Goal: Task Accomplishment & Management: Manage account settings

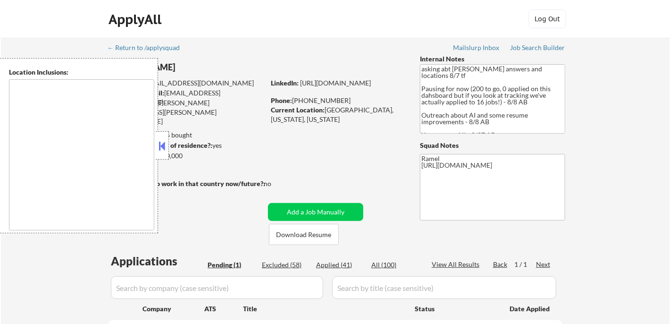
click at [164, 149] on button at bounding box center [162, 146] width 10 height 14
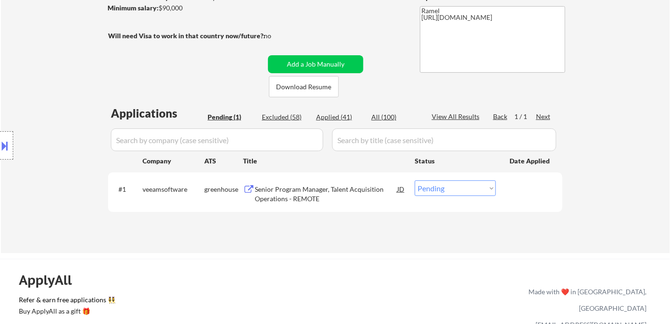
scroll to position [209, 0]
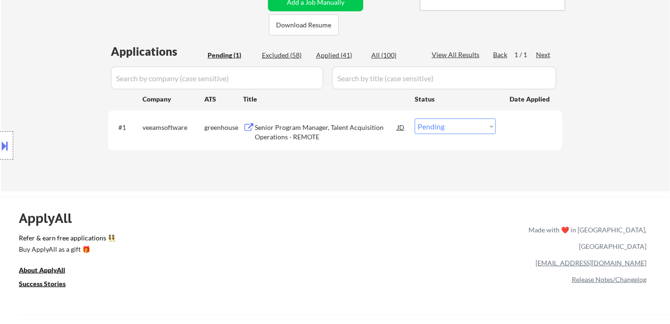
click at [304, 134] on div "Senior Program Manager, Talent Acquisition Operations - REMOTE" at bounding box center [326, 132] width 142 height 18
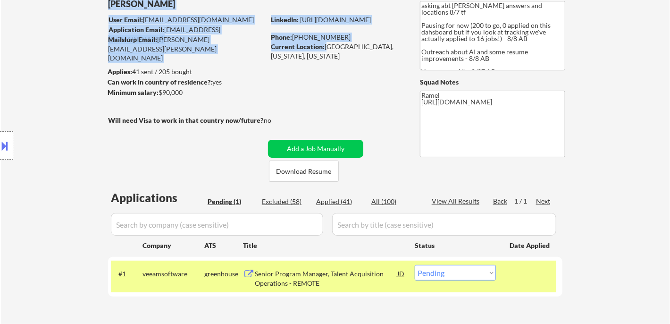
scroll to position [54, 0]
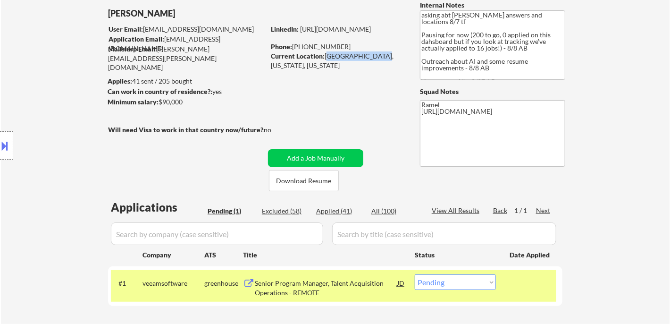
drag, startPoint x: 325, startPoint y: 5, endPoint x: 378, endPoint y: 53, distance: 70.8
click at [378, 53] on div "Current Location: Chesapeake Beach, Maryland, Maryland" at bounding box center [337, 60] width 133 height 18
copy div "Chesapeake Beach"
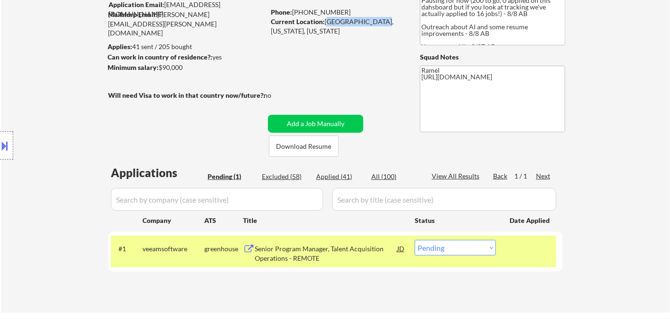
scroll to position [106, 0]
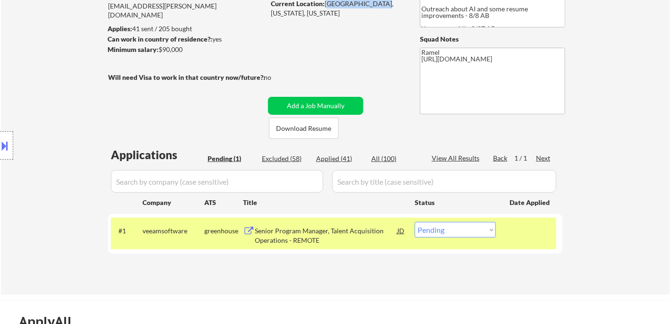
click at [459, 231] on select "Choose an option... Pending Applied Excluded (Questions) Excluded (Expired) Exc…" at bounding box center [455, 230] width 81 height 16
select select ""applied""
click at [415, 222] on select "Choose an option... Pending Applied Excluded (Questions) Excluded (Expired) Exc…" at bounding box center [455, 230] width 81 height 16
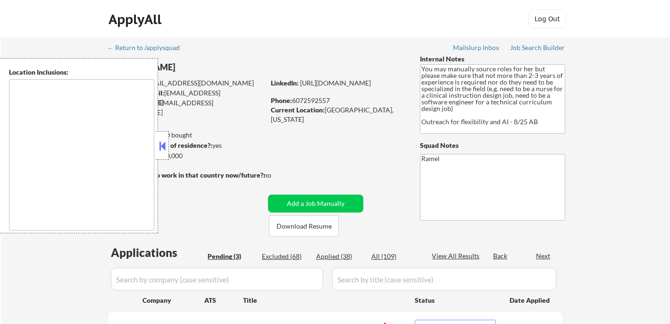
select select ""pending""
click at [162, 141] on button at bounding box center [162, 146] width 10 height 14
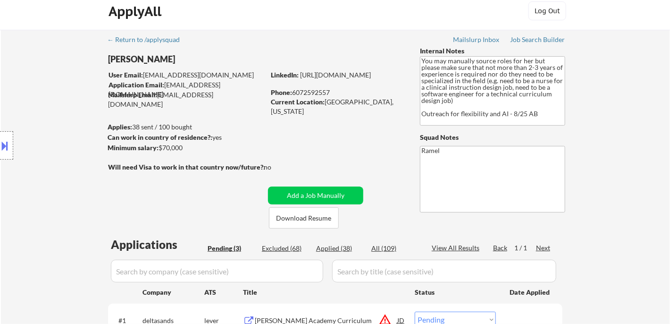
scroll to position [157, 0]
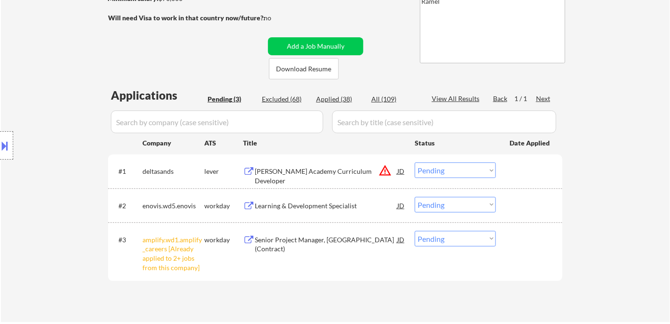
drag, startPoint x: 439, startPoint y: 242, endPoint x: 444, endPoint y: 251, distance: 10.8
click at [439, 242] on select "Choose an option... Pending Applied Excluded (Questions) Excluded (Expired) Exc…" at bounding box center [455, 239] width 81 height 16
select select ""excluded__other_""
click at [415, 231] on select "Choose an option... Pending Applied Excluded (Questions) Excluded (Expired) Exc…" at bounding box center [455, 239] width 81 height 16
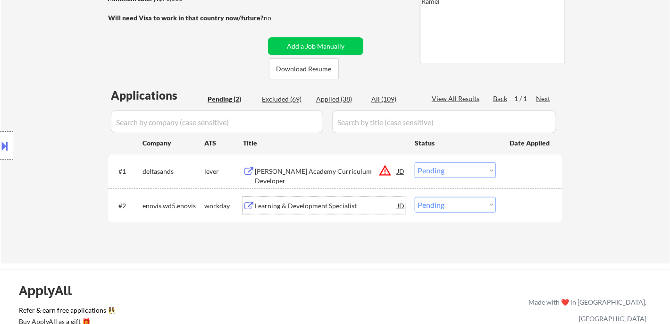
click at [302, 208] on div "Learning & Development Specialist" at bounding box center [326, 205] width 142 height 9
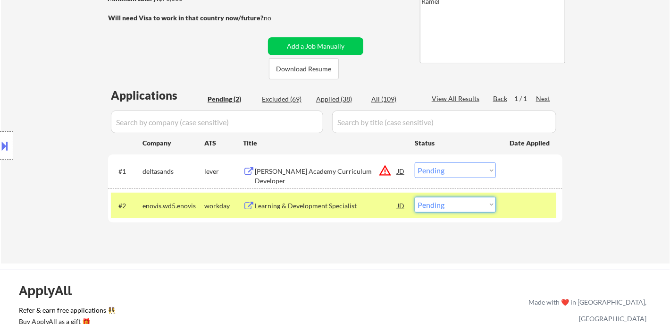
drag, startPoint x: 457, startPoint y: 196, endPoint x: 459, endPoint y: 215, distance: 18.9
click at [457, 197] on select "Choose an option... Pending Applied Excluded (Questions) Excluded (Expired) Exc…" at bounding box center [455, 205] width 81 height 16
select select ""excluded__expired_""
click at [415, 197] on select "Choose an option... Pending Applied Excluded (Questions) Excluded (Expired) Exc…" at bounding box center [455, 205] width 81 height 16
click at [333, 173] on div "Vosler Academy Curriculum Developer" at bounding box center [326, 175] width 142 height 18
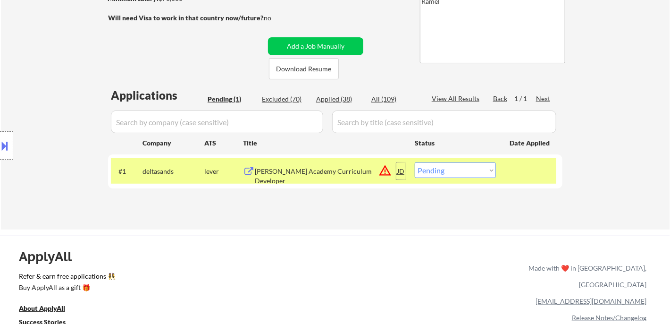
click at [400, 172] on div "JD" at bounding box center [400, 170] width 9 height 17
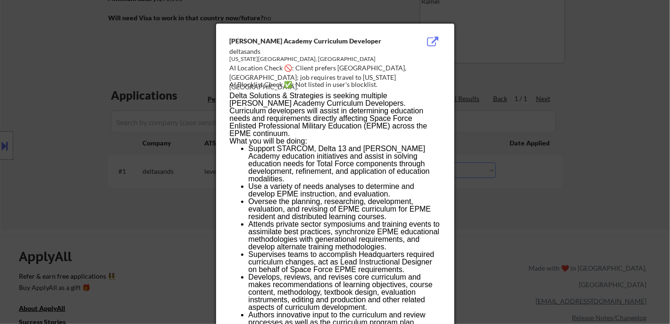
click at [517, 229] on div at bounding box center [335, 162] width 670 height 324
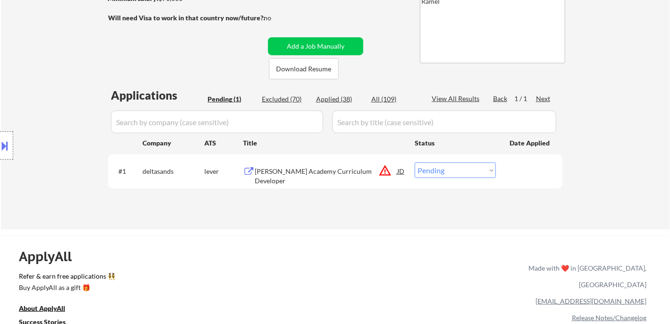
click at [401, 170] on div "JD" at bounding box center [400, 170] width 9 height 17
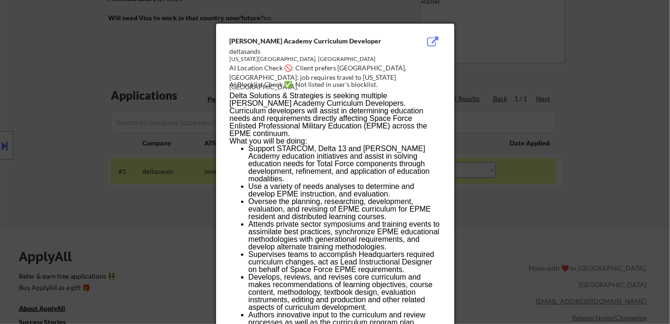
click at [502, 220] on div at bounding box center [335, 162] width 670 height 324
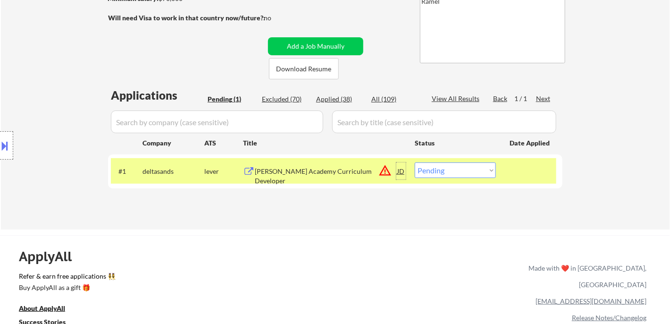
click at [400, 171] on div "JD" at bounding box center [400, 170] width 9 height 17
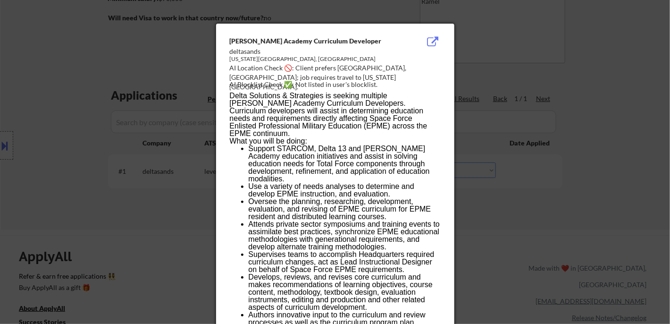
click at [504, 203] on div at bounding box center [335, 162] width 670 height 324
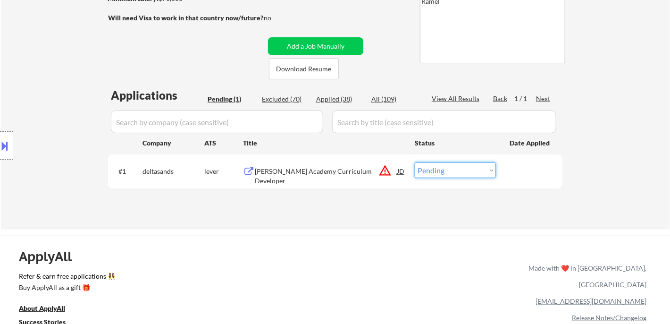
drag, startPoint x: 453, startPoint y: 172, endPoint x: 462, endPoint y: 176, distance: 10.3
click at [453, 172] on select "Choose an option... Pending Applied Excluded (Questions) Excluded (Expired) Exc…" at bounding box center [455, 170] width 81 height 16
select select ""excluded__location_""
click at [415, 162] on select "Choose an option... Pending Applied Excluded (Questions) Excluded (Expired) Exc…" at bounding box center [455, 170] width 81 height 16
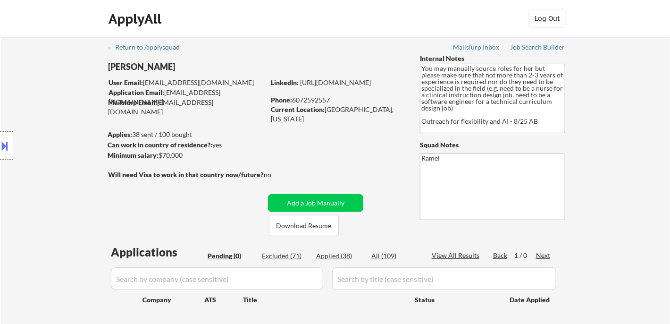
scroll to position [0, 0]
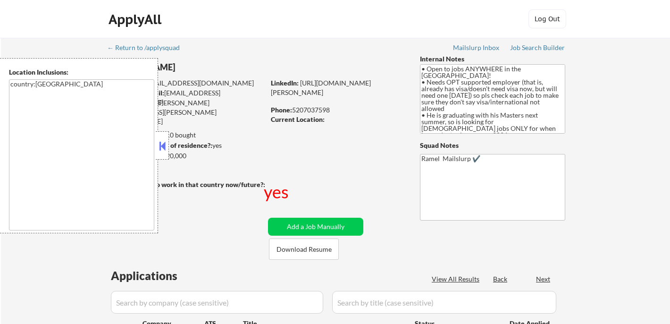
select select ""pending""
click at [160, 139] on button at bounding box center [162, 146] width 10 height 14
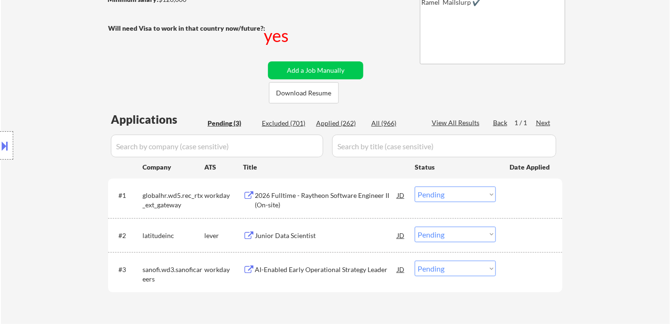
scroll to position [157, 0]
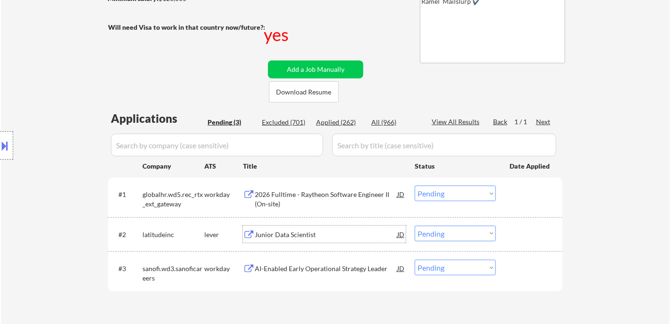
click at [300, 238] on div "Junior Data Scientist" at bounding box center [326, 234] width 142 height 9
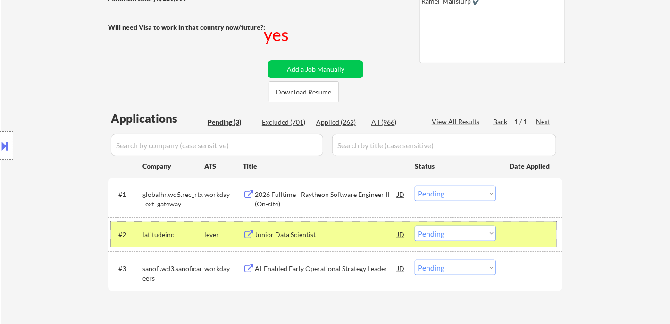
click at [450, 222] on div "#2 latitudeinc lever Junior Data Scientist JD Choose an option... Pending Appli…" at bounding box center [333, 233] width 445 height 25
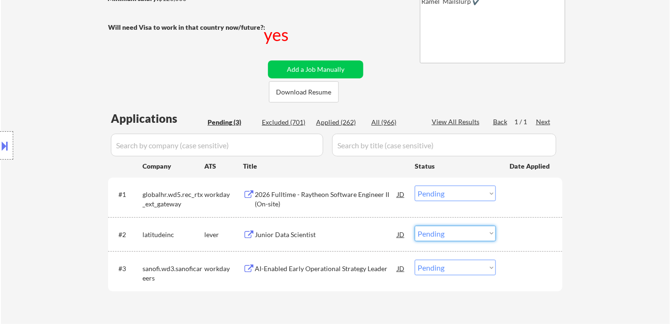
drag, startPoint x: 451, startPoint y: 227, endPoint x: 457, endPoint y: 234, distance: 9.4
click at [451, 227] on select "Choose an option... Pending Applied Excluded (Questions) Excluded (Expired) Exc…" at bounding box center [455, 233] width 81 height 16
click at [415, 225] on select "Choose an option... Pending Applied Excluded (Questions) Excluded (Expired) Exc…" at bounding box center [455, 233] width 81 height 16
click at [321, 198] on div "2026 Fulltime - Raytheon Software Engineer II (On-site)" at bounding box center [326, 199] width 142 height 18
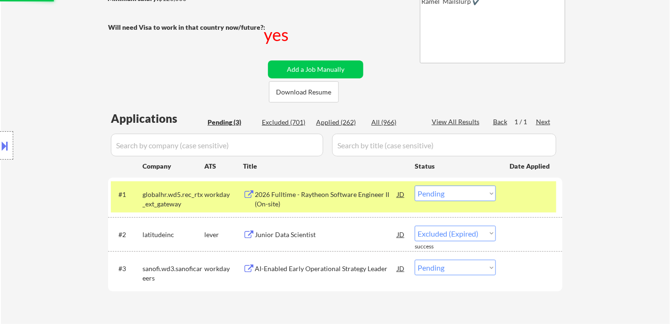
select select ""pending""
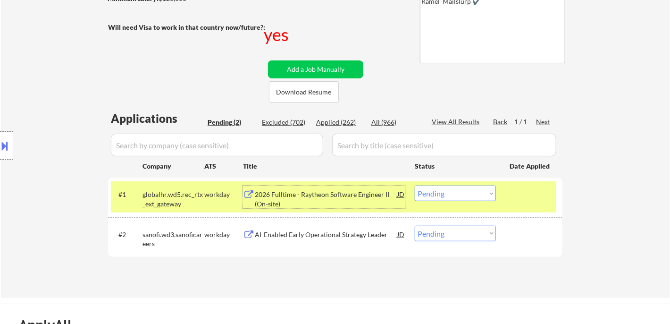
click at [447, 194] on select "Choose an option... Pending Applied Excluded (Questions) Excluded (Expired) Exc…" at bounding box center [455, 193] width 81 height 16
click at [415, 185] on select "Choose an option... Pending Applied Excluded (Questions) Excluded (Expired) Exc…" at bounding box center [455, 193] width 81 height 16
click at [299, 230] on div "AI-Enabled Early Operational Strategy Leader" at bounding box center [326, 234] width 142 height 9
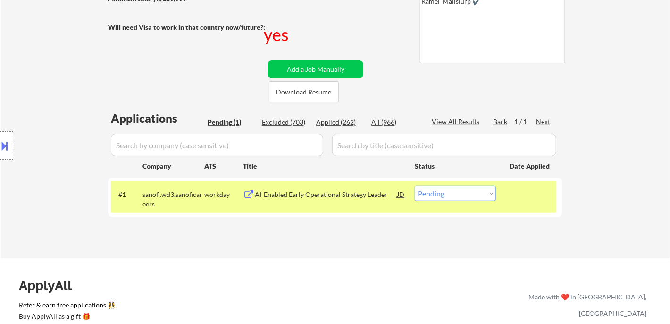
click at [454, 197] on select "Choose an option... Pending Applied Excluded (Questions) Excluded (Expired) Exc…" at bounding box center [455, 193] width 81 height 16
select select ""excluded__bad_match_""
click at [415, 185] on select "Choose an option... Pending Applied Excluded (Questions) Excluded (Expired) Exc…" at bounding box center [455, 193] width 81 height 16
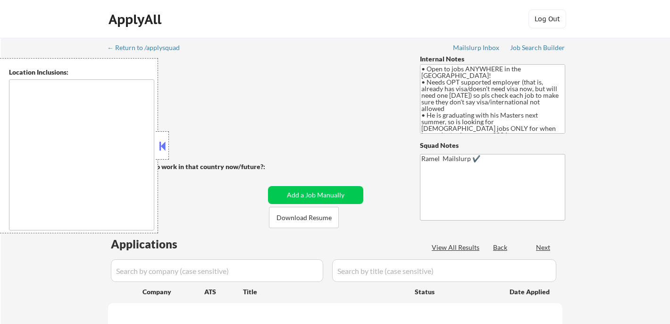
type textarea "country:[GEOGRAPHIC_DATA]"
select select ""pending""
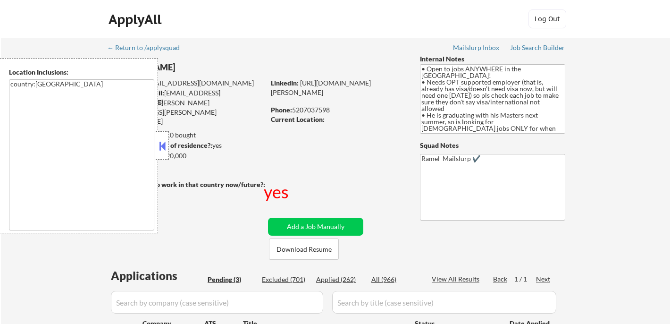
select select ""pending""
click at [330, 278] on div "Applied (262)" at bounding box center [339, 278] width 47 height 9
click at [468, 281] on div "View All Results" at bounding box center [457, 278] width 50 height 9
select select ""applied""
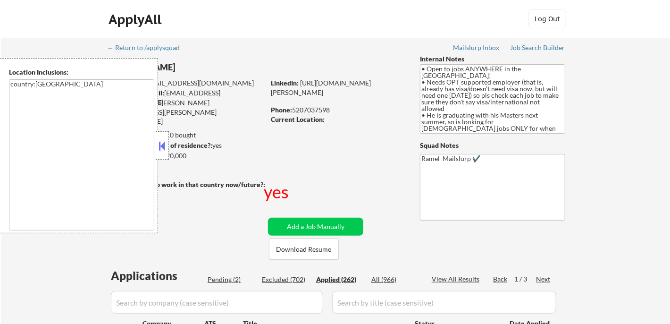
select select ""applied""
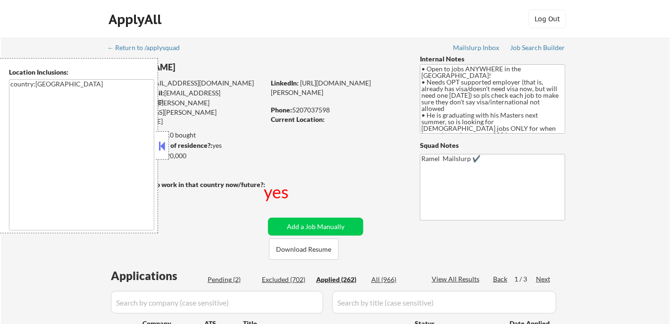
select select ""applied""
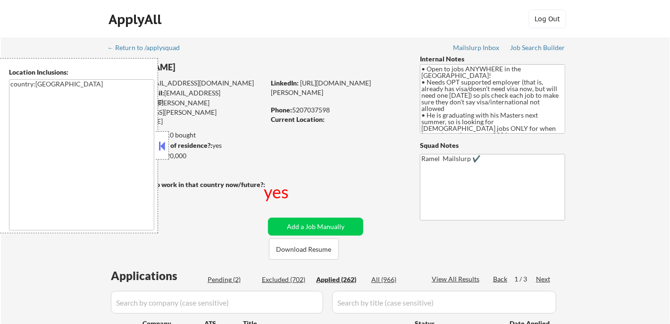
select select ""applied""
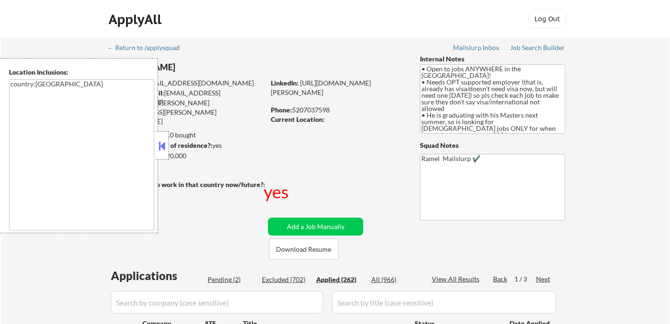
select select ""applied""
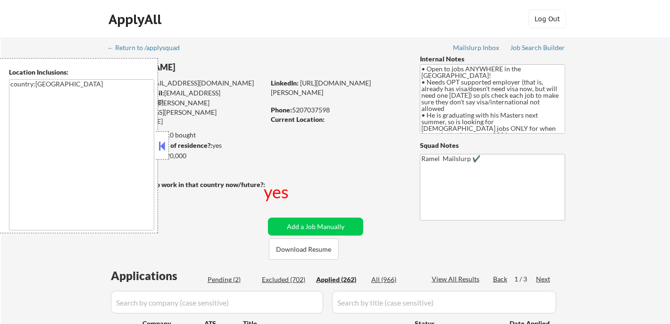
select select ""applied""
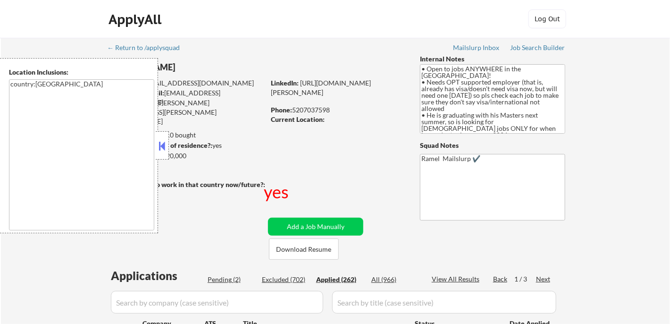
select select ""applied""
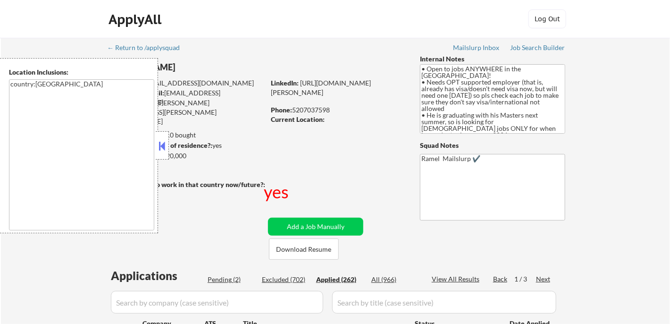
select select ""applied""
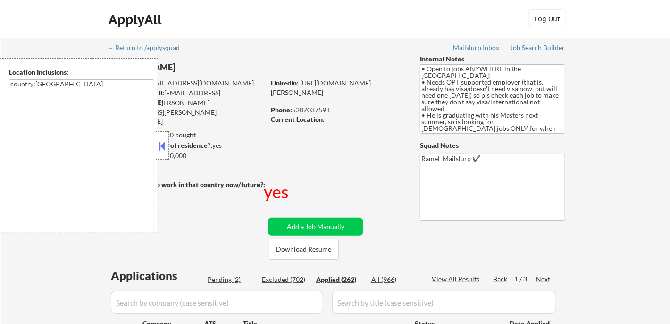
select select ""applied""
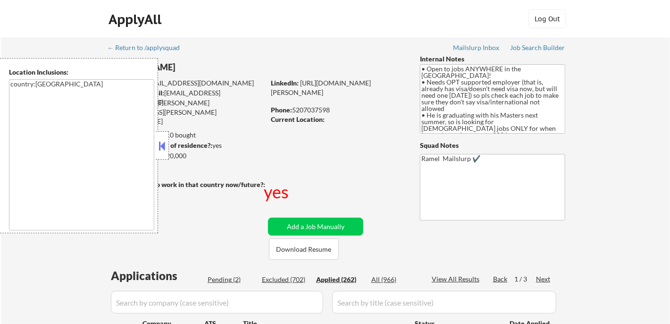
select select ""applied""
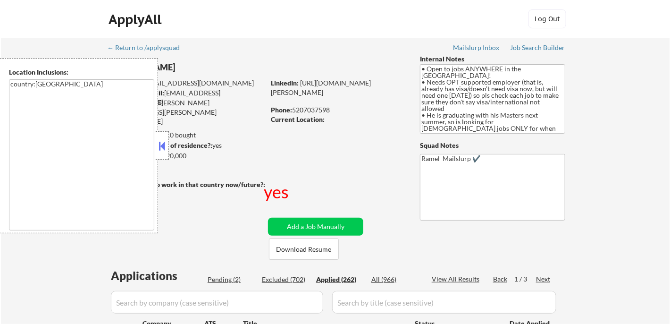
select select ""applied""
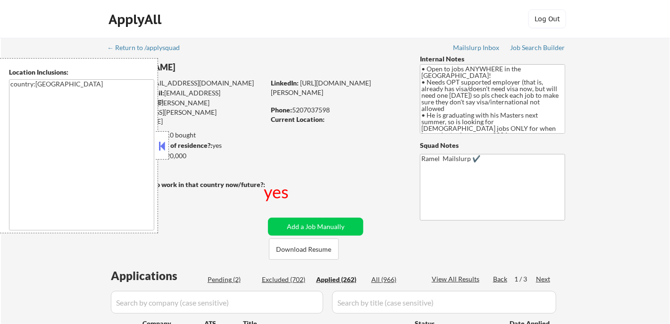
select select ""applied""
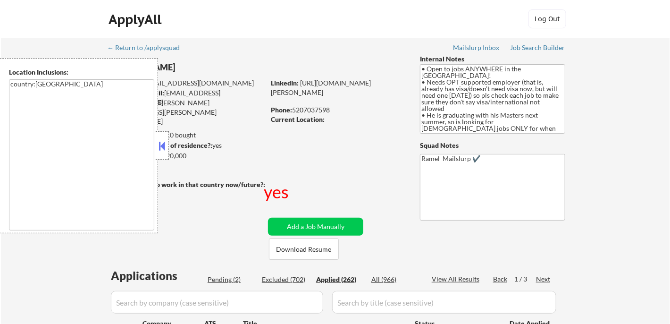
select select ""applied""
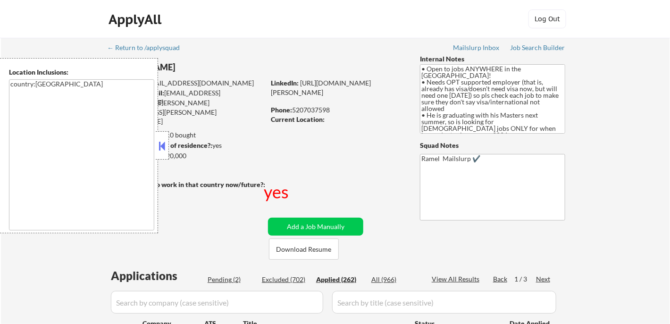
select select ""applied""
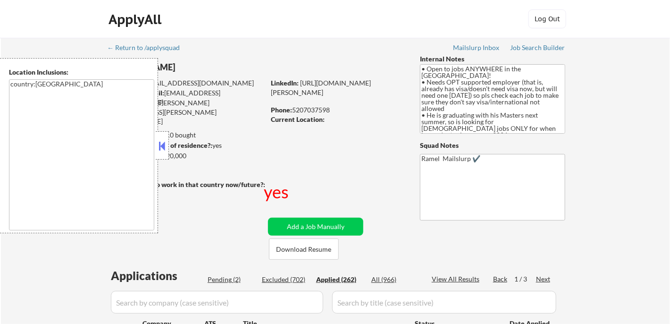
select select ""applied""
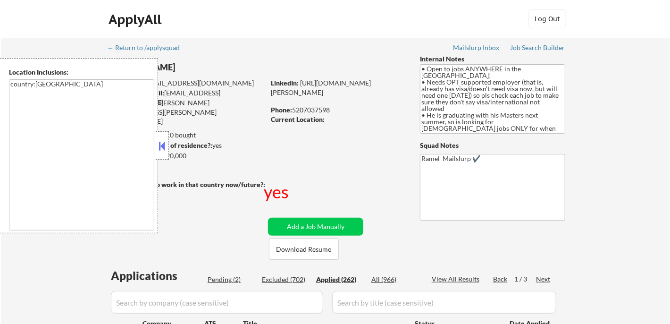
select select ""applied""
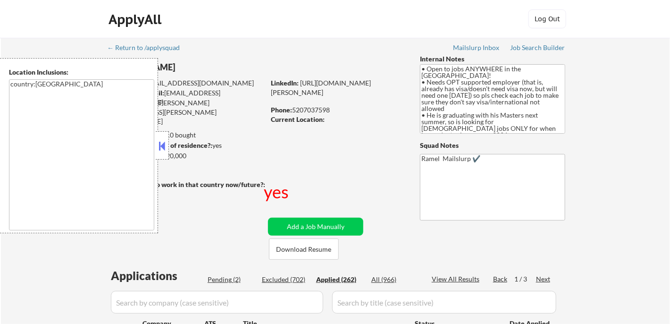
select select ""applied""
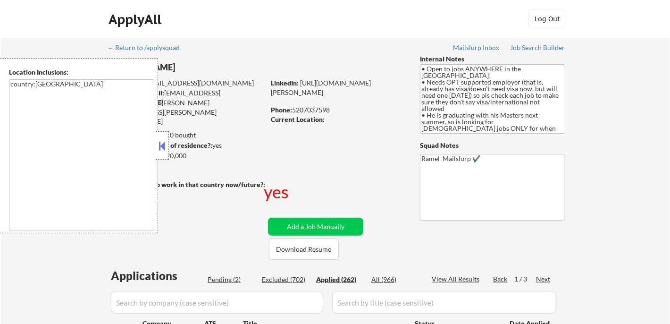
select select ""applied""
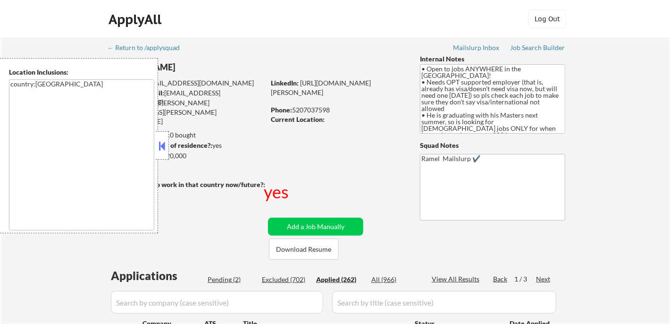
select select ""applied""
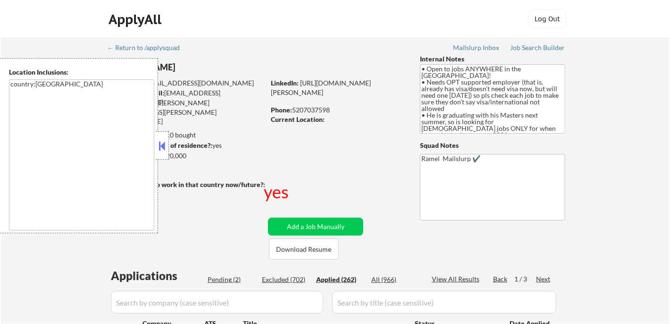
select select ""applied""
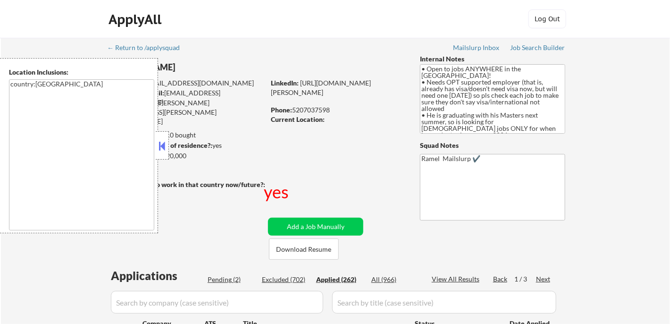
select select ""applied""
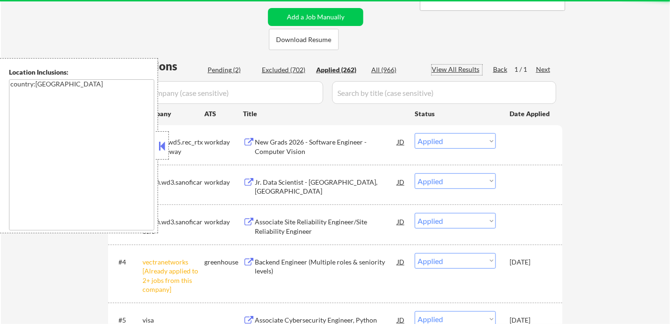
scroll to position [105, 0]
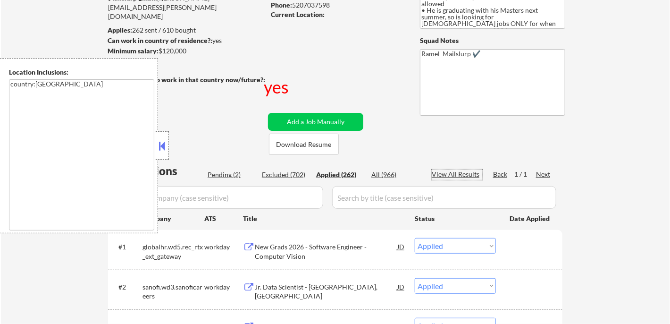
click at [164, 145] on button at bounding box center [162, 146] width 10 height 14
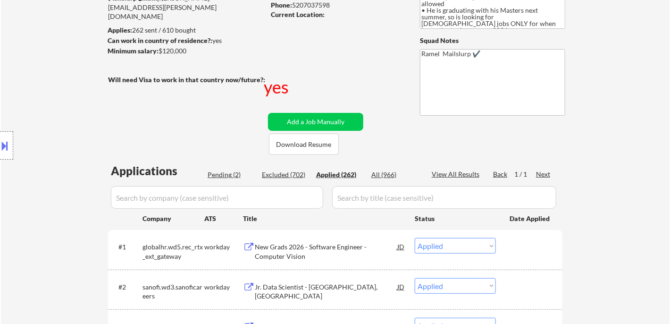
scroll to position [74, 0]
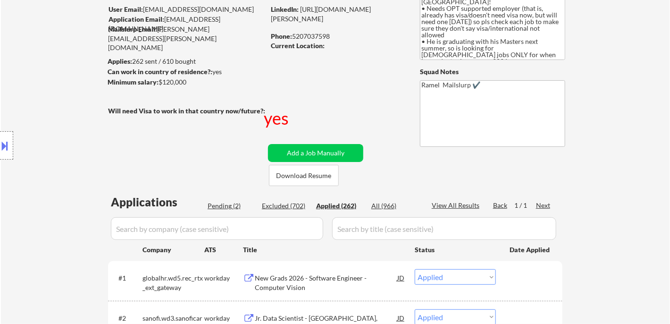
select select ""applied""
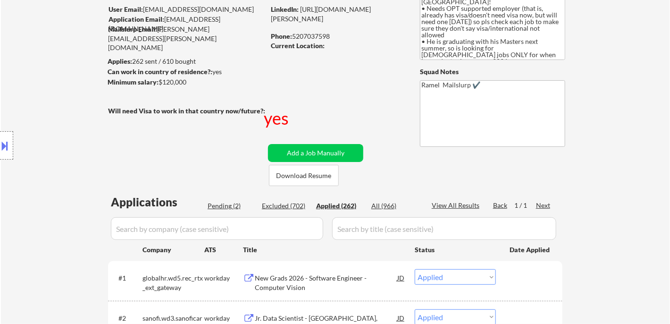
select select ""applied""
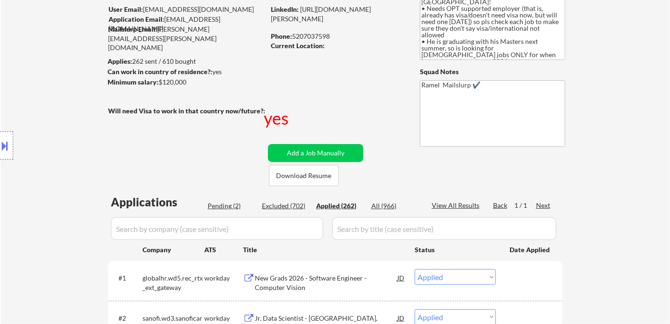
select select ""applied""
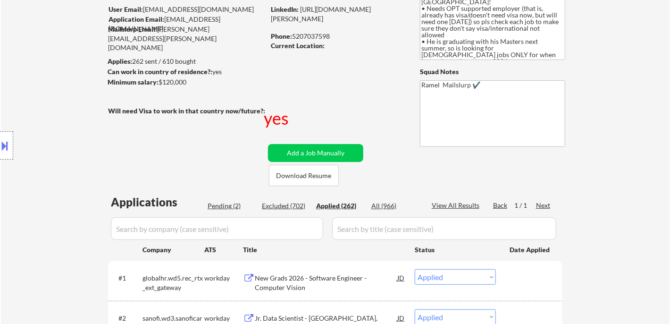
select select ""applied""
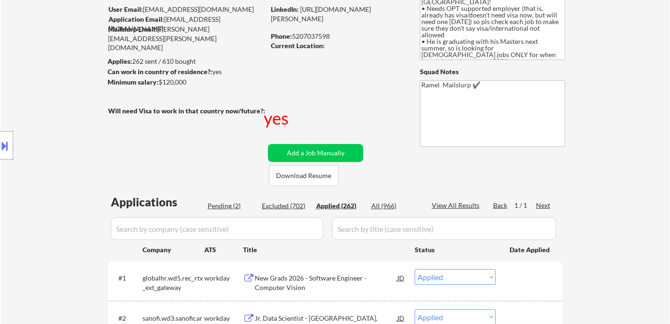
select select ""applied""
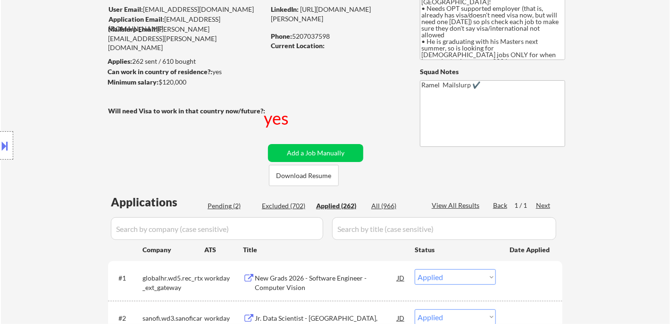
select select ""applied""
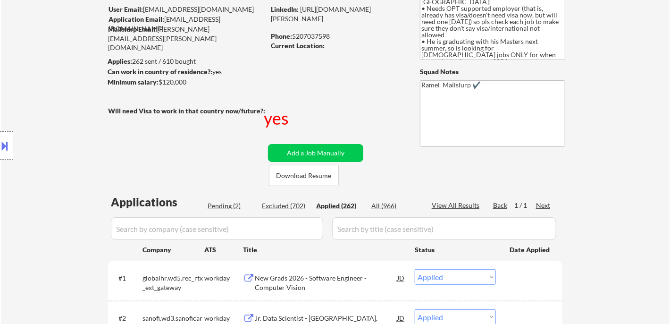
select select ""applied""
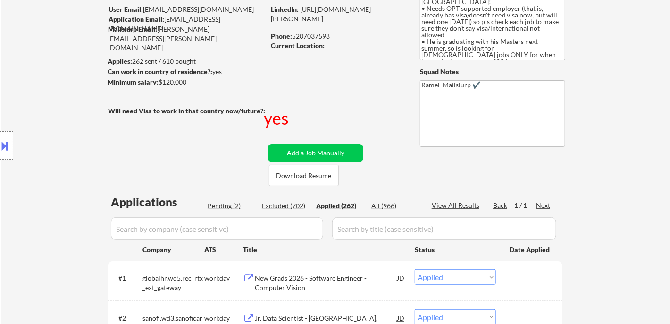
select select ""applied""
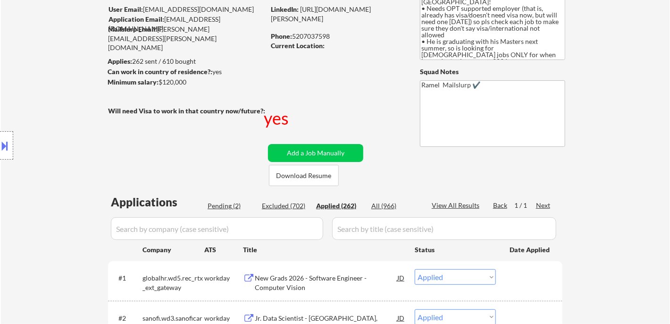
select select ""applied""
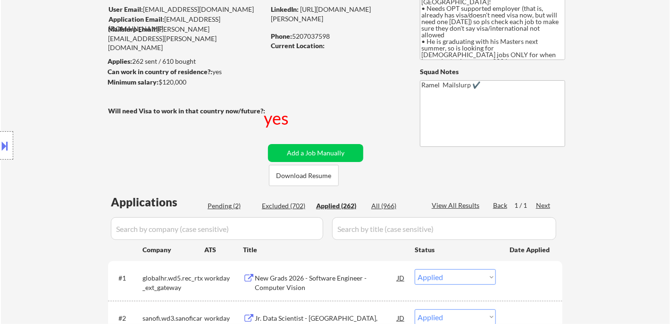
select select ""applied""
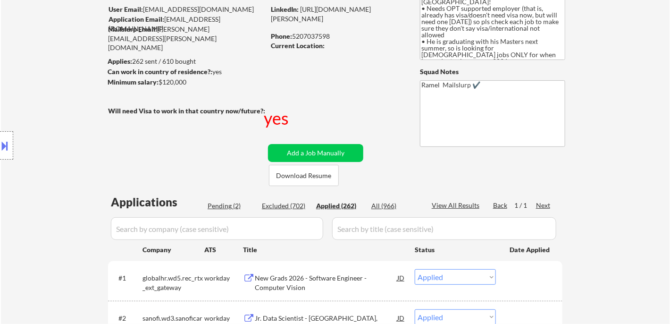
select select ""applied""
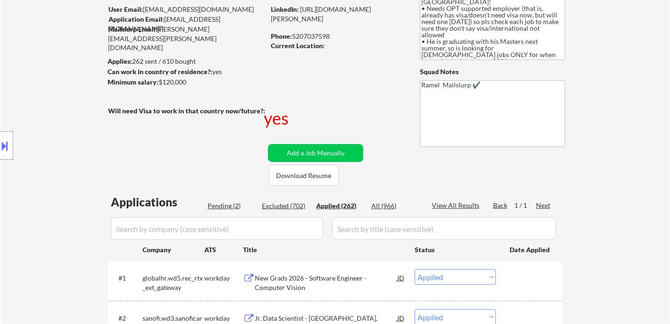
select select ""applied""
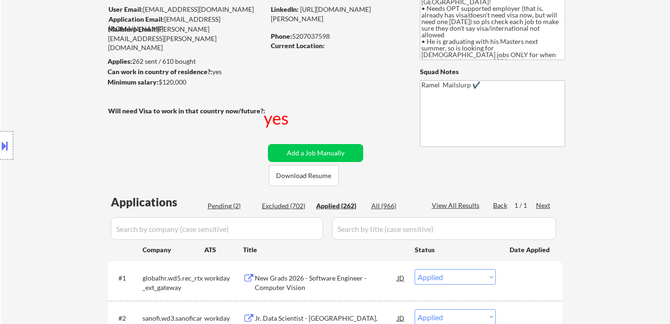
select select ""applied""
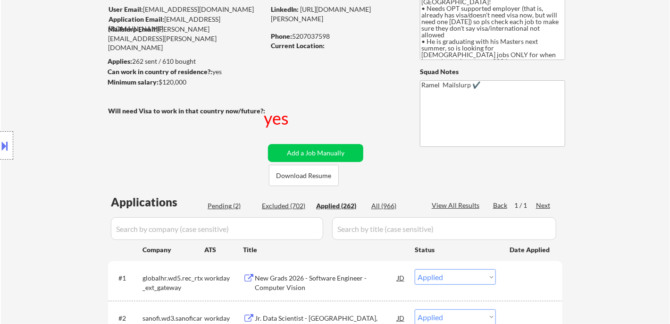
select select ""applied""
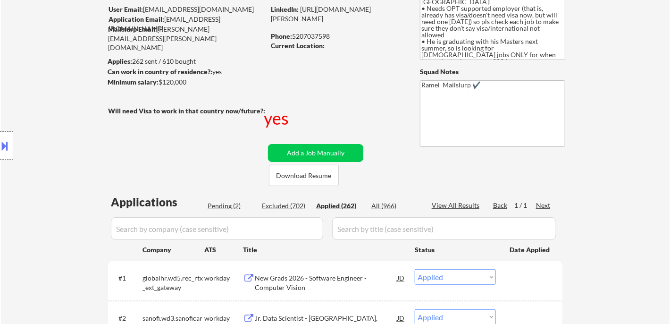
select select ""applied""
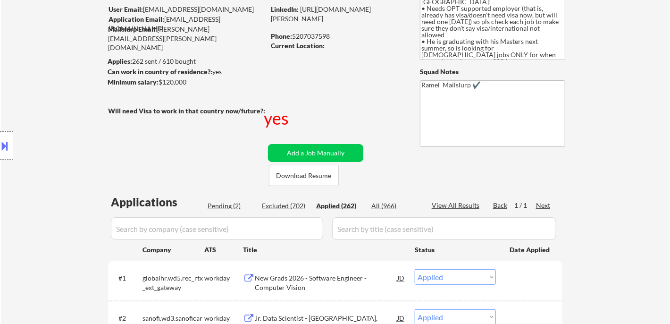
select select ""applied""
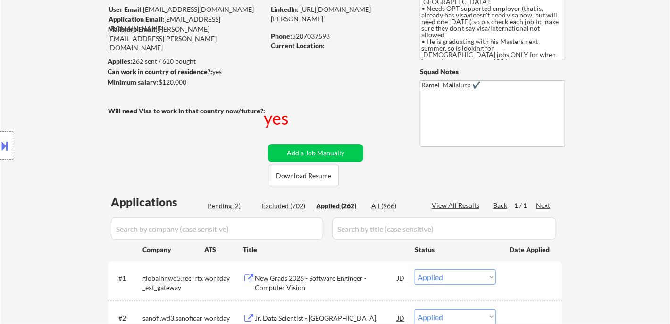
select select ""applied""
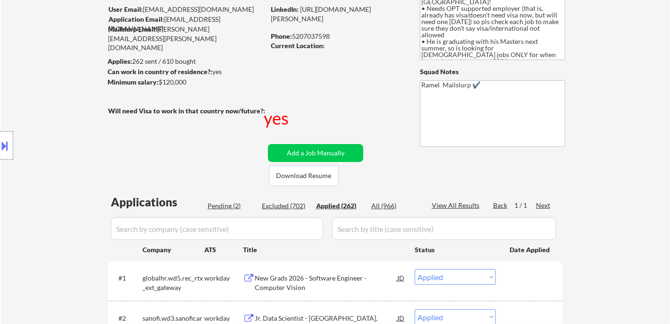
select select ""applied""
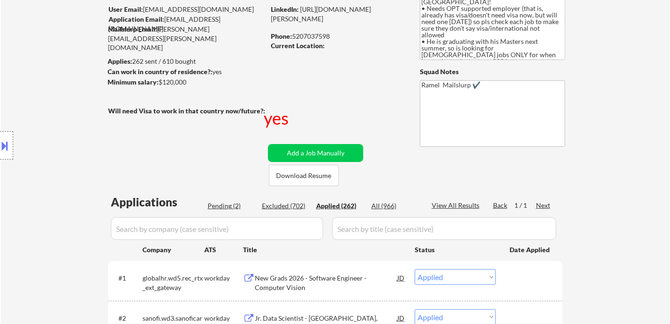
select select ""applied""
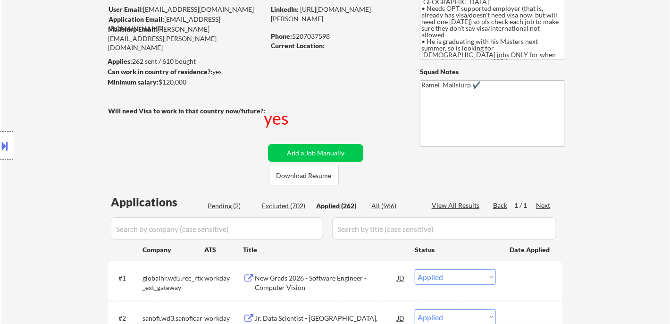
select select ""applied""
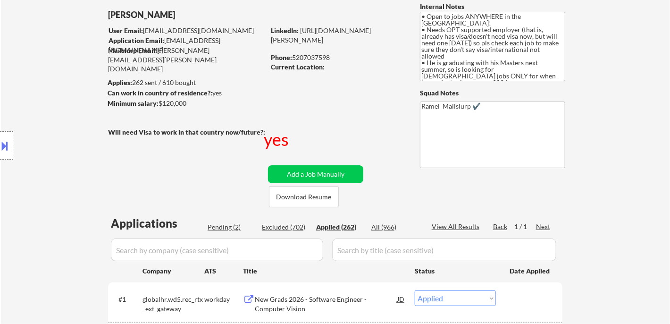
click at [349, 225] on div "Applied (262)" at bounding box center [339, 226] width 47 height 9
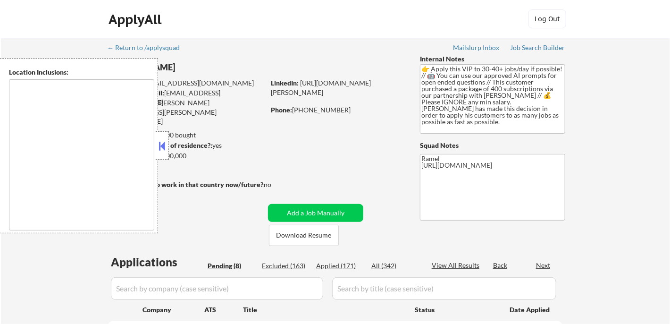
type textarea "[GEOGRAPHIC_DATA], [GEOGRAPHIC_DATA] [GEOGRAPHIC_DATA], [GEOGRAPHIC_DATA] [GEOG…"
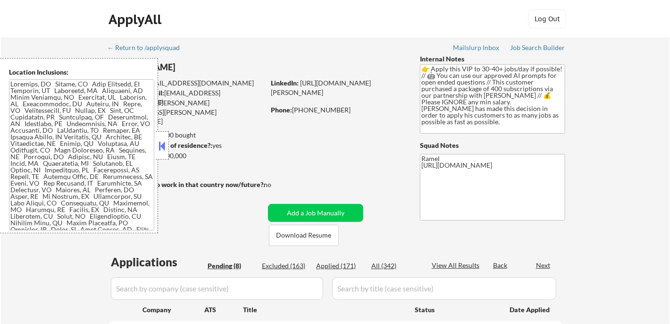
select select ""pending""
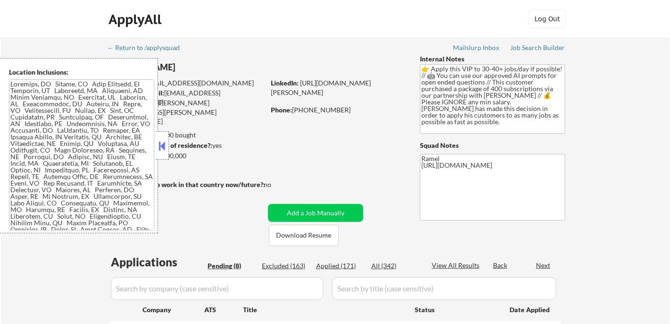
select select ""pending""
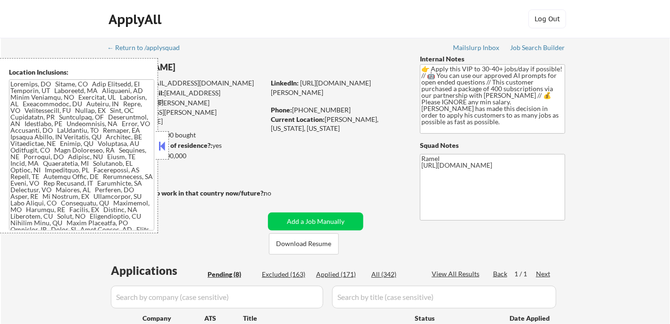
click at [164, 149] on button at bounding box center [162, 146] width 10 height 14
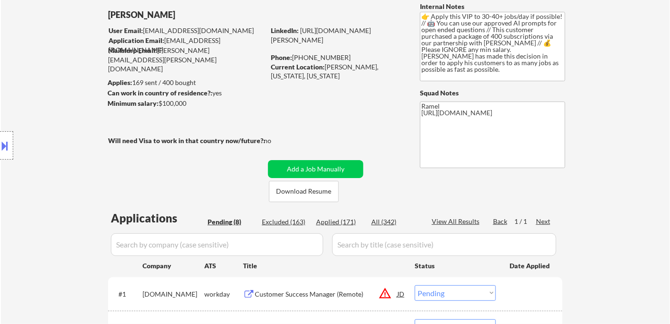
scroll to position [209, 0]
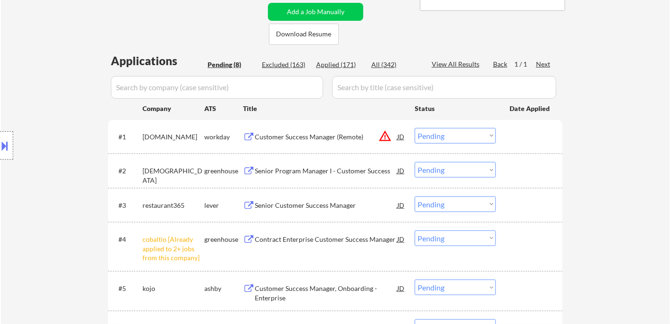
click at [435, 241] on select "Choose an option... Pending Applied Excluded (Questions) Excluded (Expired) Exc…" at bounding box center [455, 238] width 81 height 16
click at [415, 230] on select "Choose an option... Pending Applied Excluded (Questions) Excluded (Expired) Exc…" at bounding box center [455, 238] width 81 height 16
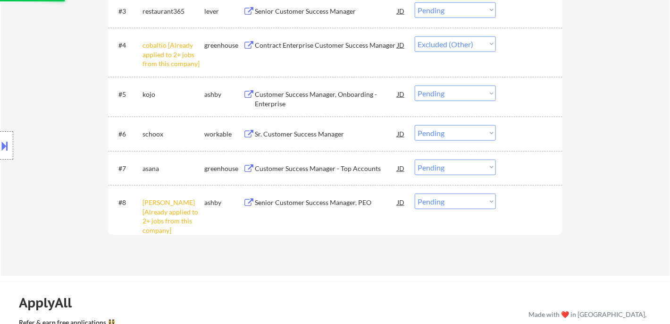
scroll to position [419, 0]
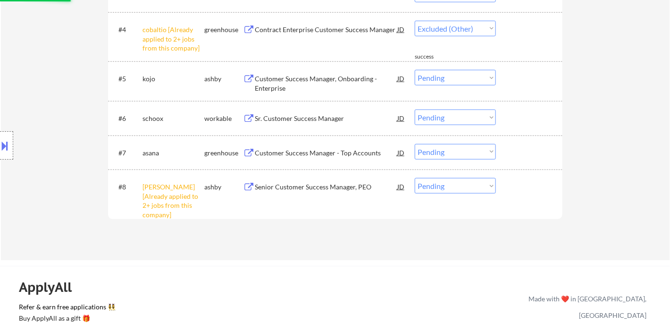
select select ""pending""
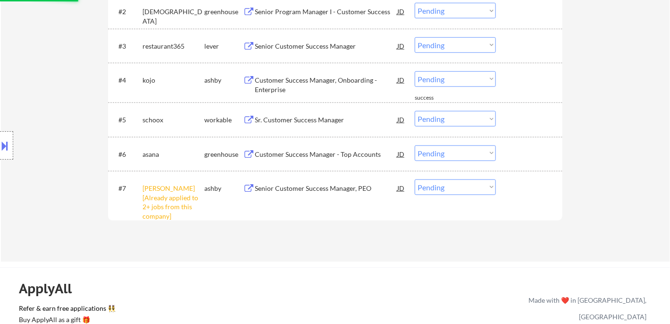
scroll to position [314, 0]
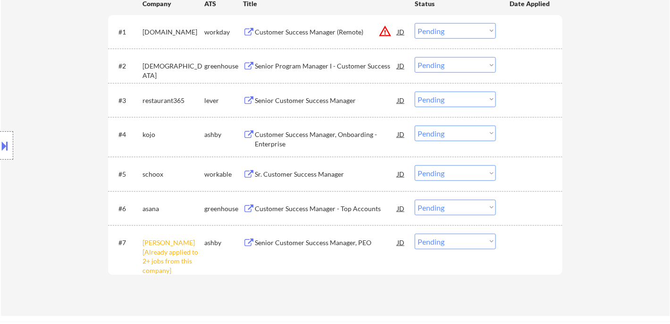
click at [428, 242] on select "Choose an option... Pending Applied Excluded (Questions) Excluded (Expired) Exc…" at bounding box center [455, 241] width 81 height 16
select select ""excluded__other_""
click at [415, 233] on select "Choose an option... Pending Applied Excluded (Questions) Excluded (Expired) Exc…" at bounding box center [455, 241] width 81 height 16
click at [305, 207] on div "Customer Success Manager - Top Accounts" at bounding box center [326, 208] width 142 height 9
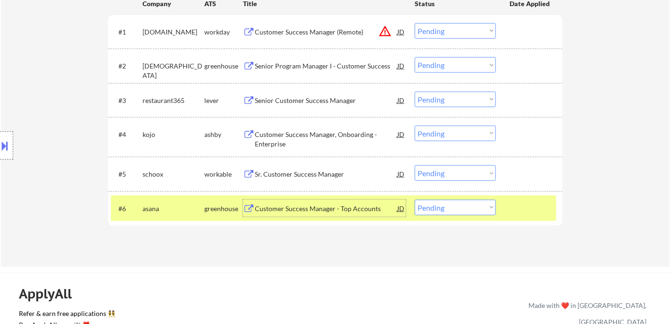
drag, startPoint x: 421, startPoint y: 212, endPoint x: 433, endPoint y: 219, distance: 14.2
click at [421, 212] on select "Choose an option... Pending Applied Excluded (Questions) Excluded (Expired) Exc…" at bounding box center [455, 207] width 81 height 16
select select ""applied""
click at [415, 199] on select "Choose an option... Pending Applied Excluded (Questions) Excluded (Expired) Exc…" at bounding box center [455, 207] width 81 height 16
click at [311, 171] on div "Sr. Customer Success Manager" at bounding box center [326, 173] width 142 height 9
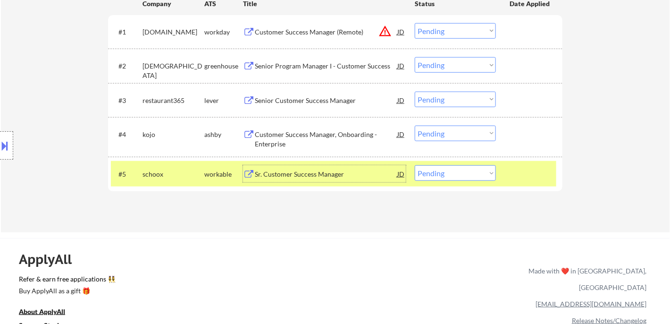
click at [449, 176] on select "Choose an option... Pending Applied Excluded (Questions) Excluded (Expired) Exc…" at bounding box center [455, 173] width 81 height 16
select select ""applied""
click at [415, 165] on select "Choose an option... Pending Applied Excluded (Questions) Excluded (Expired) Exc…" at bounding box center [455, 173] width 81 height 16
click at [304, 134] on div "Customer Success Manager, Onboarding - Enterprise" at bounding box center [326, 139] width 142 height 18
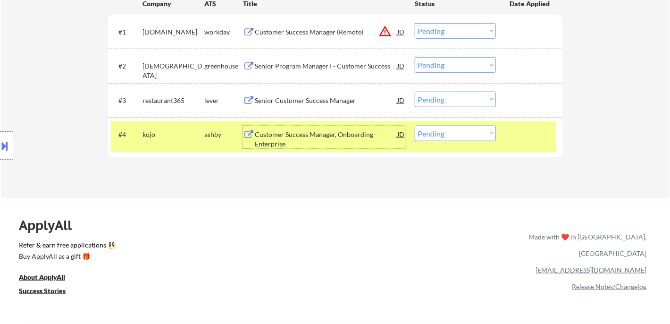
click at [438, 135] on select "Choose an option... Pending Applied Excluded (Questions) Excluded (Expired) Exc…" at bounding box center [455, 133] width 81 height 16
select select ""applied""
click at [415, 125] on select "Choose an option... Pending Applied Excluded (Questions) Excluded (Expired) Exc…" at bounding box center [455, 133] width 81 height 16
click at [317, 97] on div "Senior Customer Success Manager" at bounding box center [326, 100] width 142 height 9
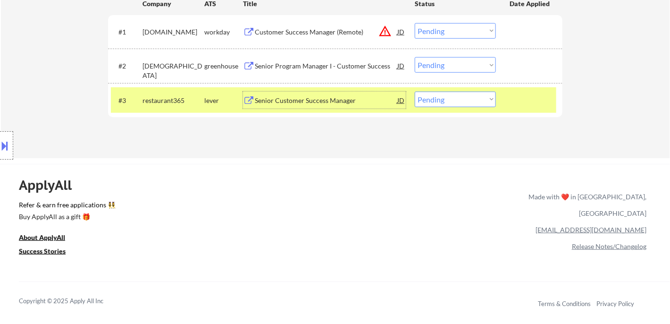
drag, startPoint x: 440, startPoint y: 101, endPoint x: 447, endPoint y: 103, distance: 7.5
click at [440, 101] on select "Choose an option... Pending Applied Excluded (Questions) Excluded (Expired) Exc…" at bounding box center [455, 99] width 81 height 16
select select ""excluded""
click at [415, 91] on select "Choose an option... Pending Applied Excluded (Questions) Excluded (Expired) Exc…" at bounding box center [455, 99] width 81 height 16
click at [322, 72] on div "Senior Program Manager I - Customer Success" at bounding box center [326, 65] width 142 height 17
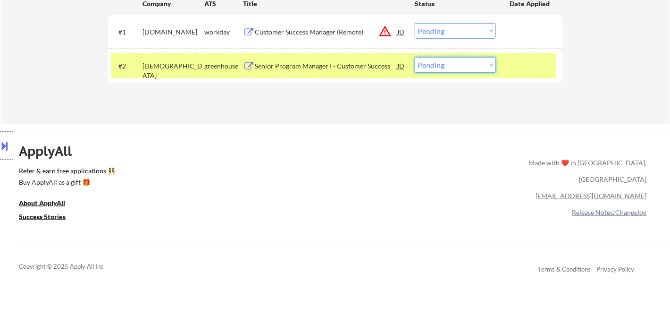
click at [479, 67] on select "Choose an option... Pending Applied Excluded (Questions) Excluded (Expired) Exc…" at bounding box center [455, 65] width 81 height 16
select select ""excluded__bad_match_""
click at [415, 57] on select "Choose an option... Pending Applied Excluded (Questions) Excluded (Expired) Exc…" at bounding box center [455, 65] width 81 height 16
click at [337, 32] on div "Customer Success Manager (Remote)" at bounding box center [326, 31] width 142 height 9
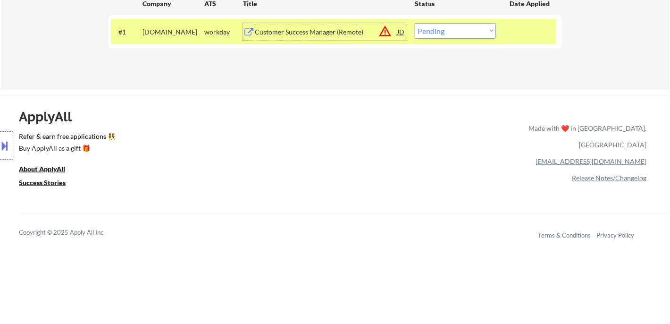
scroll to position [262, 0]
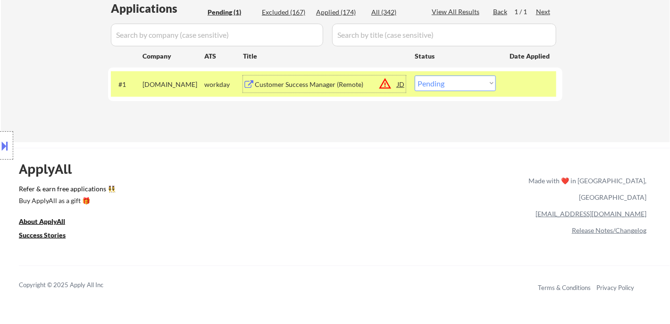
click at [435, 82] on select "Choose an option... Pending Applied Excluded (Questions) Excluded (Expired) Exc…" at bounding box center [455, 83] width 81 height 16
select select ""applied""
click at [415, 75] on select "Choose an option... Pending Applied Excluded (Questions) Excluded (Expired) Exc…" at bounding box center [455, 83] width 81 height 16
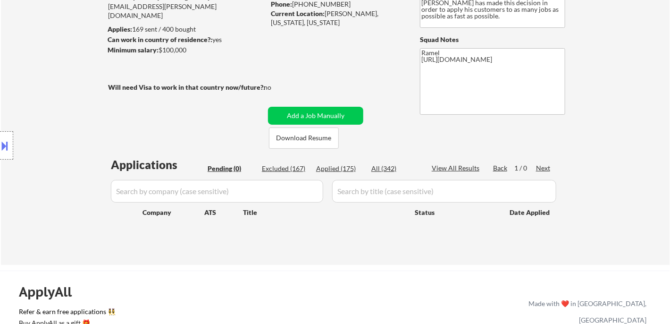
scroll to position [105, 0]
click at [335, 169] on div "Applied (175)" at bounding box center [339, 169] width 47 height 9
select select ""applied""
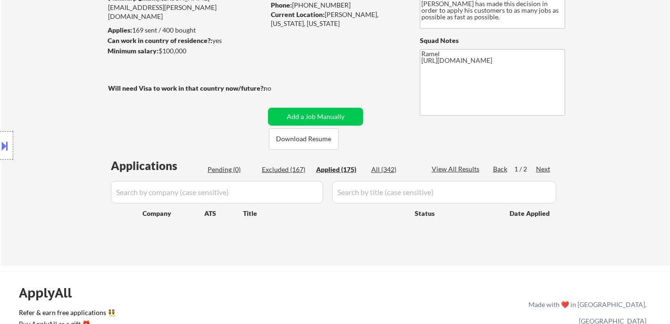
select select ""applied""
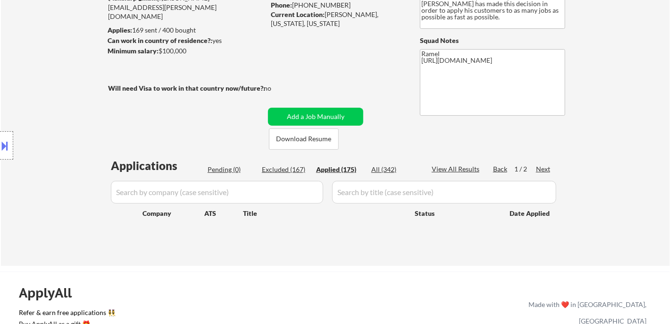
select select ""applied""
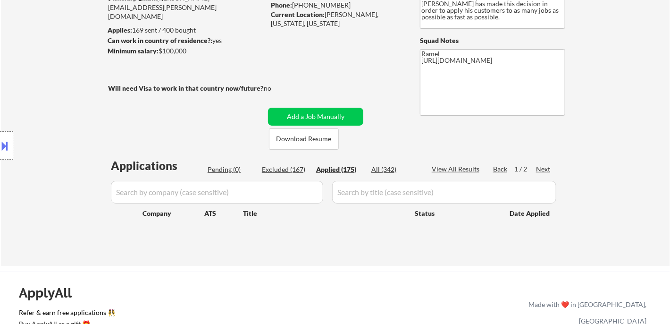
select select ""applied""
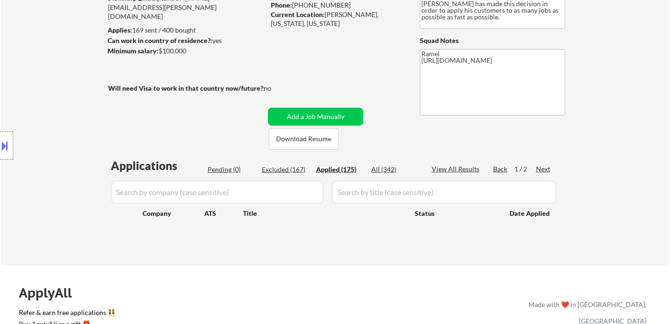
select select ""applied""
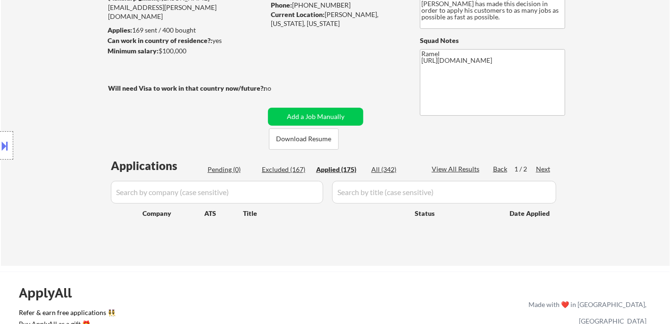
select select ""applied""
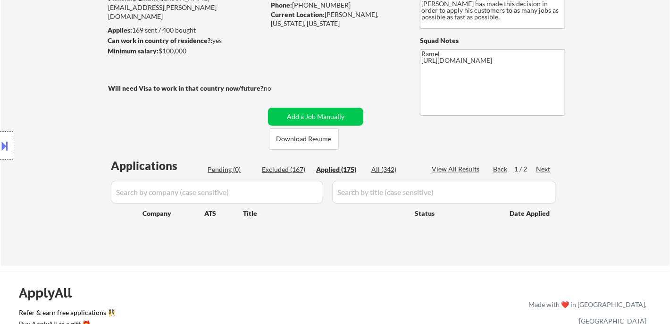
select select ""applied""
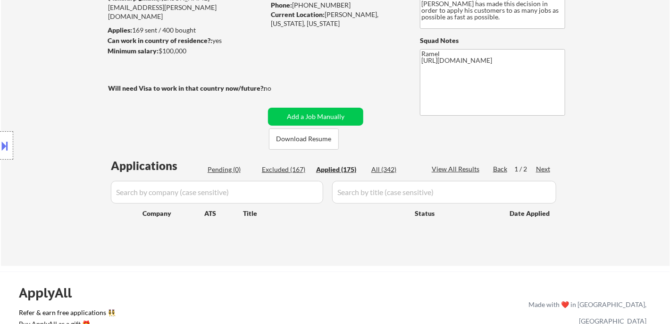
select select ""applied""
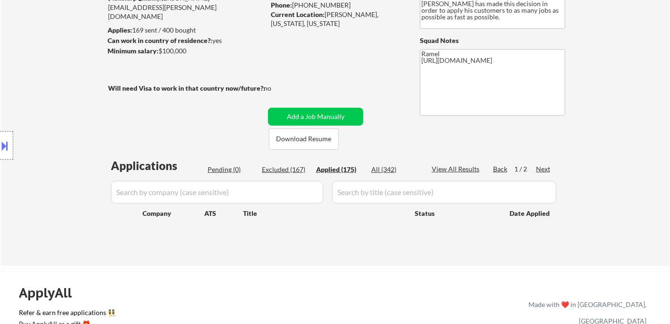
select select ""applied""
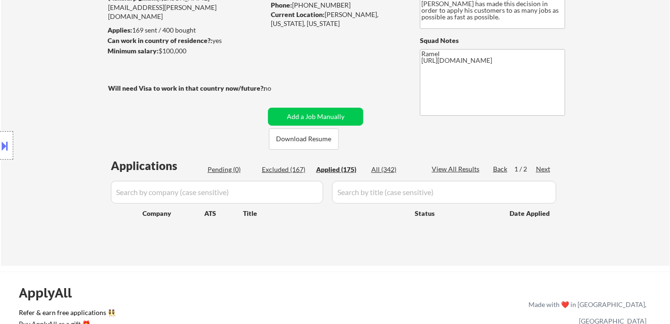
select select ""applied""
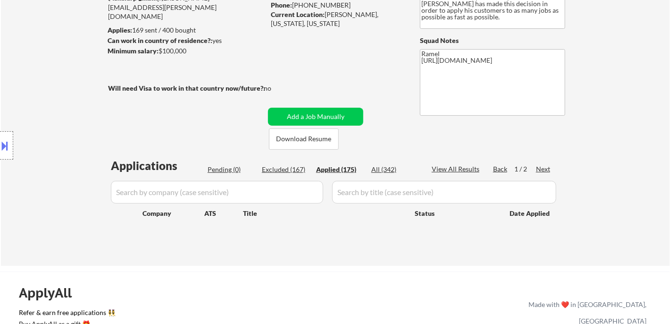
select select ""applied""
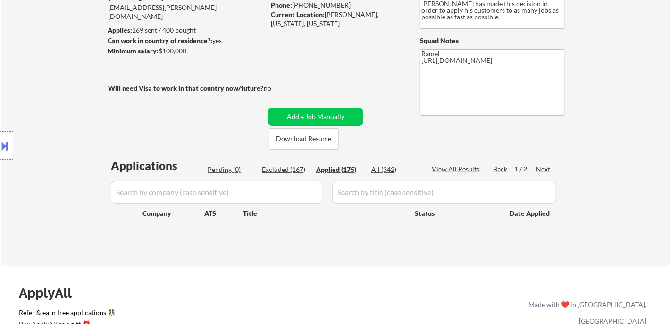
select select ""applied""
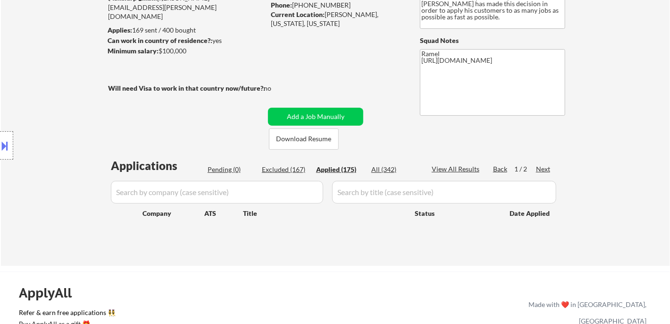
select select ""applied""
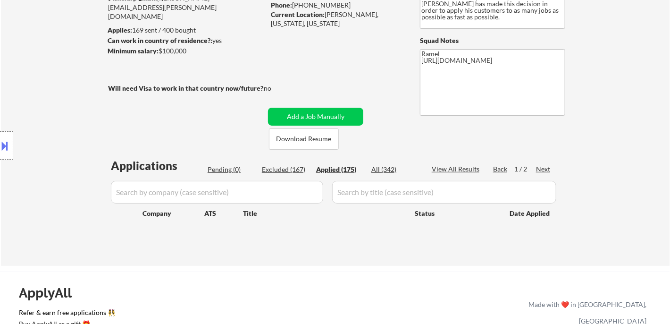
select select ""applied""
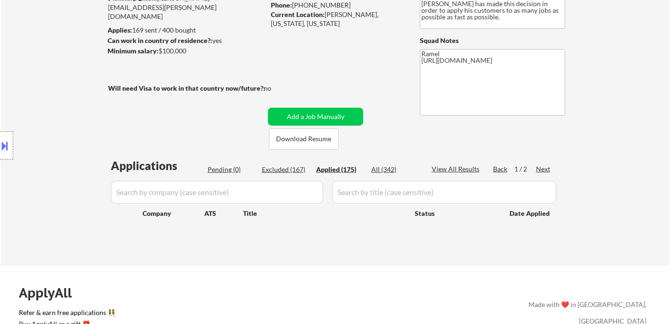
select select ""applied""
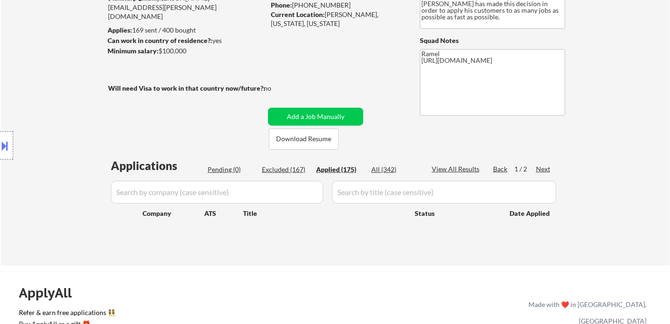
select select ""applied""
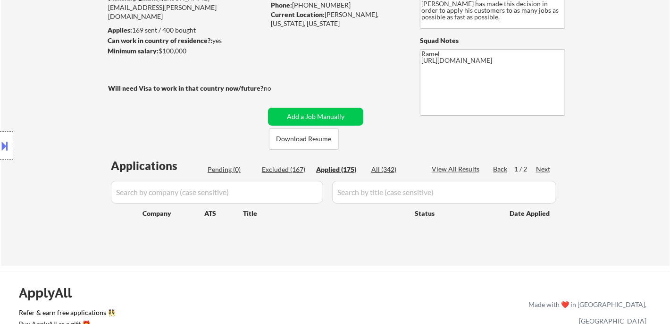
select select ""applied""
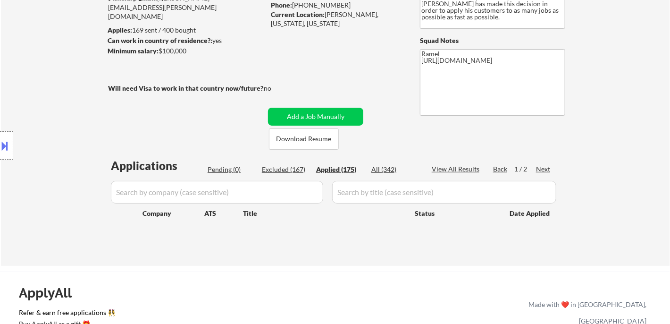
select select ""applied""
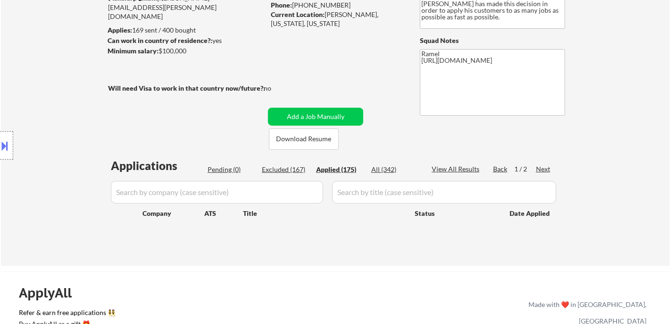
select select ""applied""
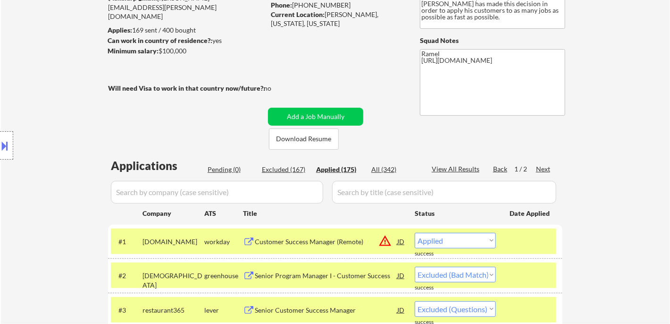
select select ""applied""
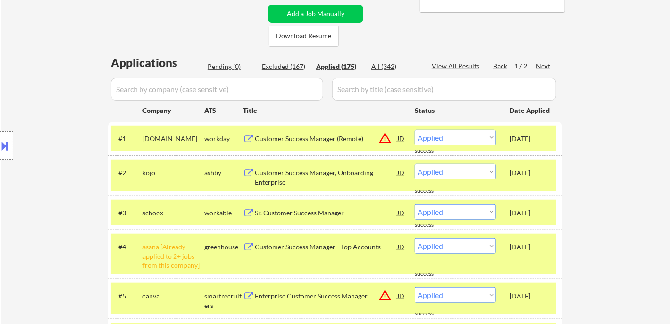
scroll to position [262, 0]
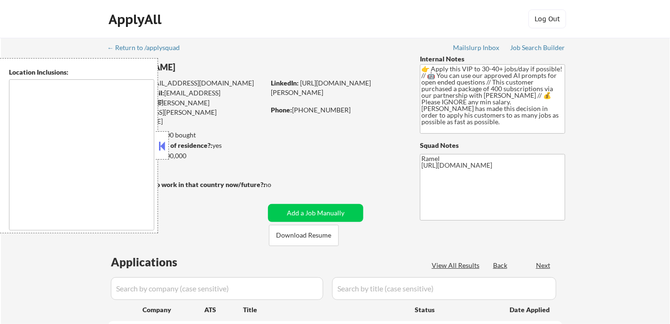
select select ""pending""
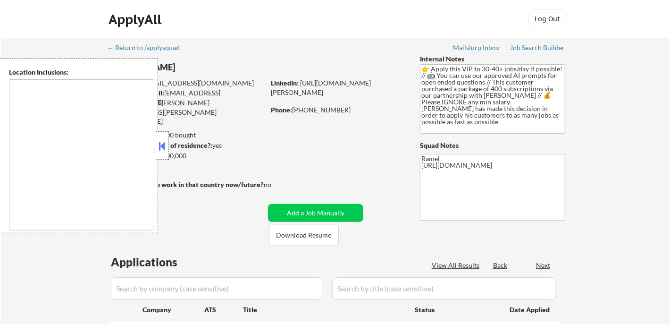
select select ""pending""
type textarea "[GEOGRAPHIC_DATA], [GEOGRAPHIC_DATA] [GEOGRAPHIC_DATA], [GEOGRAPHIC_DATA] [GEOG…"
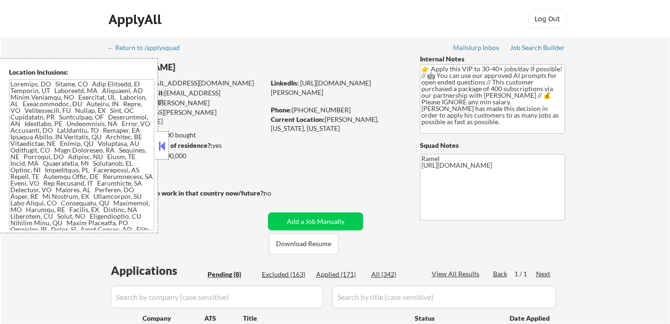
click at [341, 275] on div "Applied (171)" at bounding box center [339, 273] width 47 height 9
click at [161, 149] on button at bounding box center [162, 146] width 10 height 14
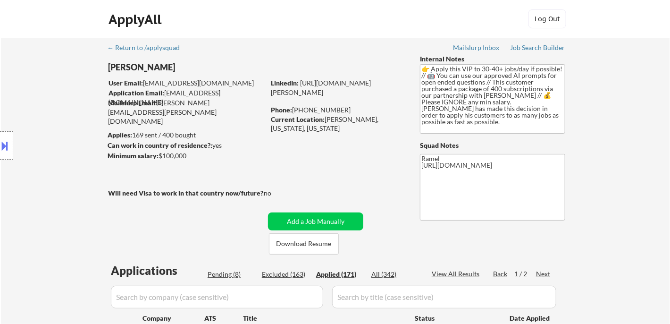
select select ""applied""
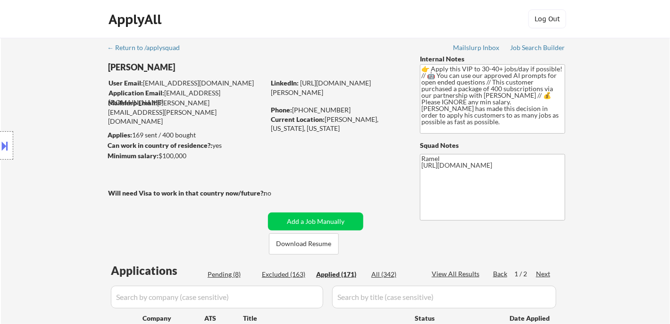
select select ""applied""
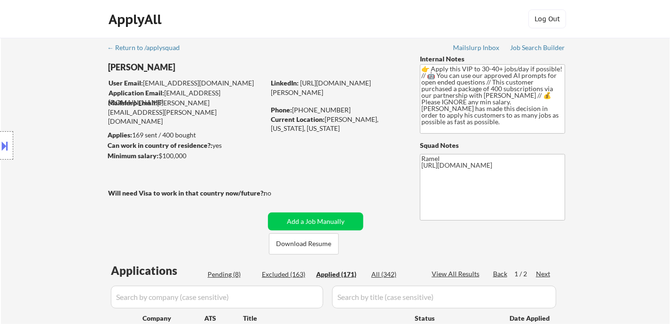
select select ""applied""
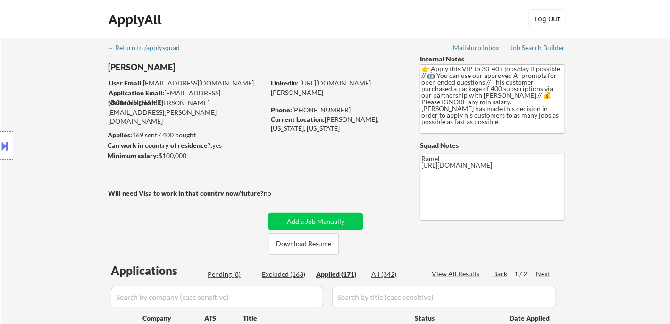
select select ""applied""
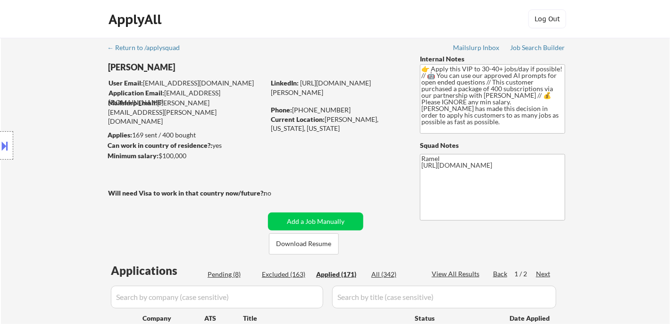
select select ""applied""
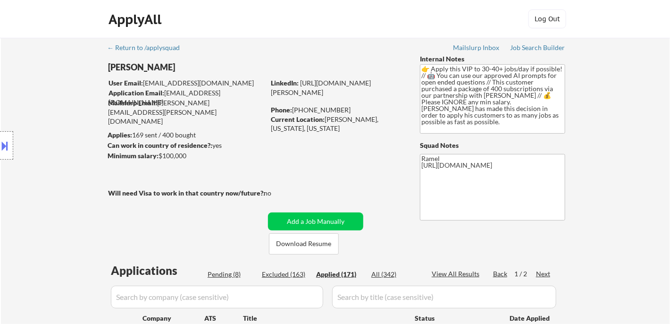
select select ""applied""
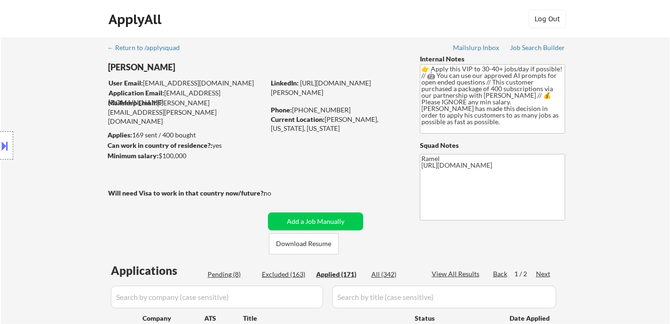
select select ""applied""
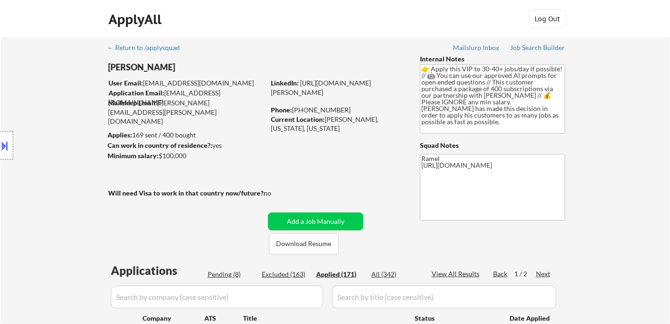
select select ""applied""
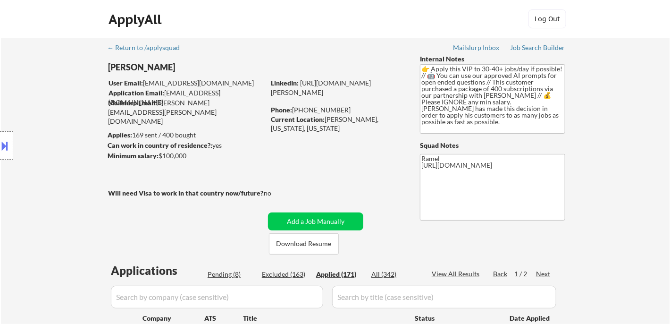
select select ""applied""
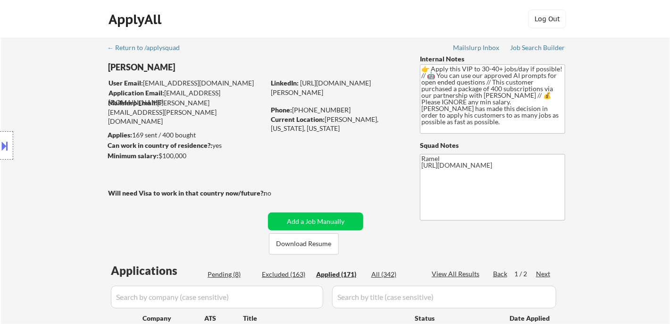
select select ""applied""
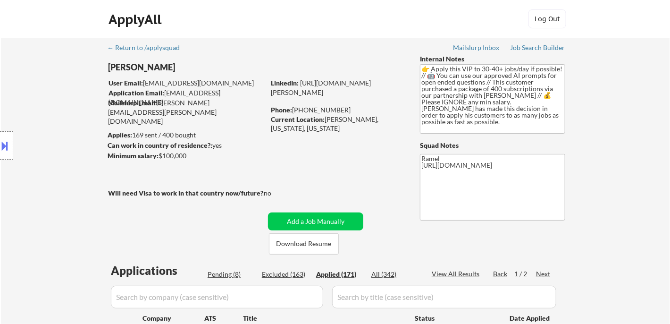
select select ""applied""
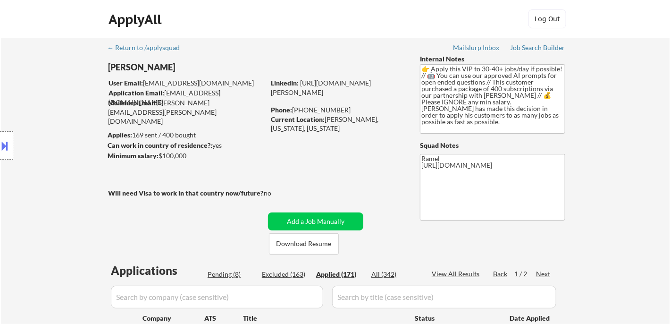
select select ""applied""
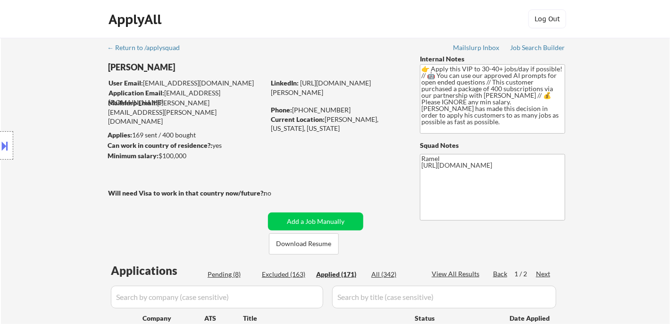
select select ""applied""
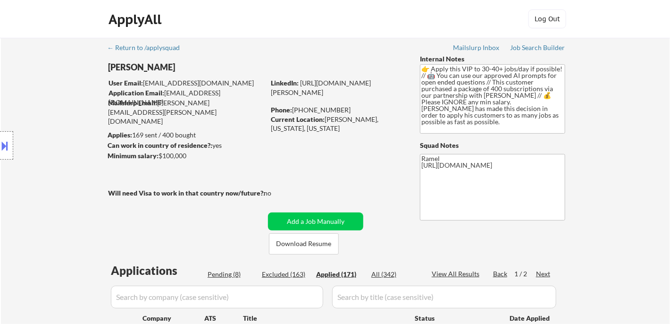
select select ""applied""
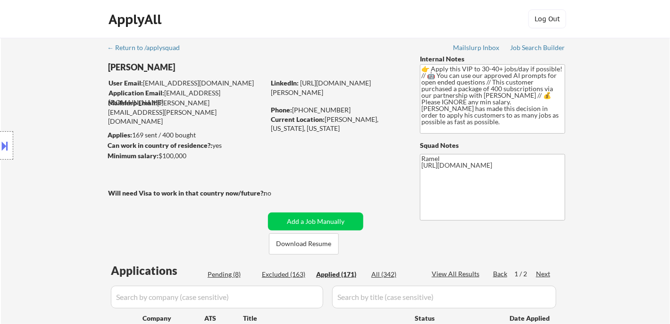
select select ""applied""
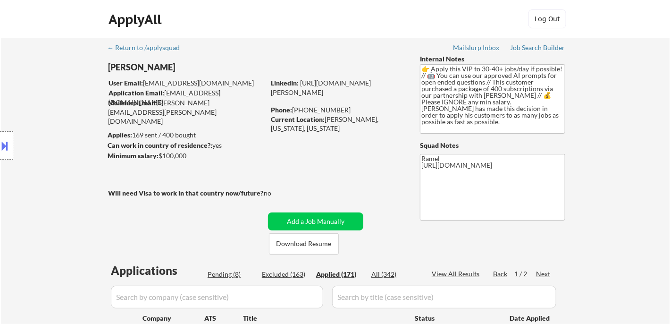
select select ""applied""
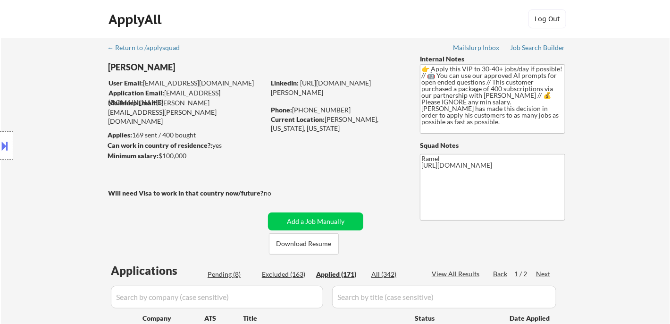
select select ""applied""
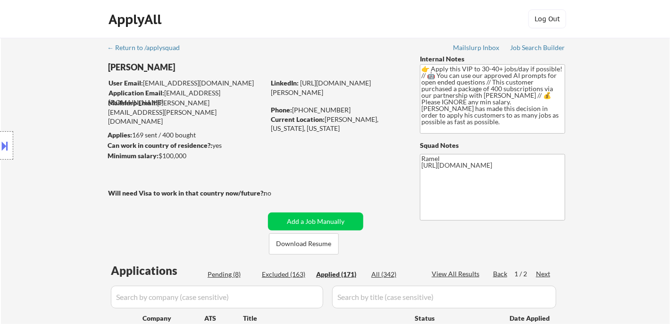
select select ""applied""
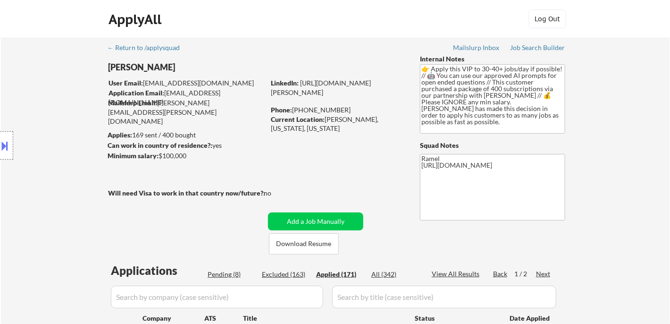
select select ""applied""
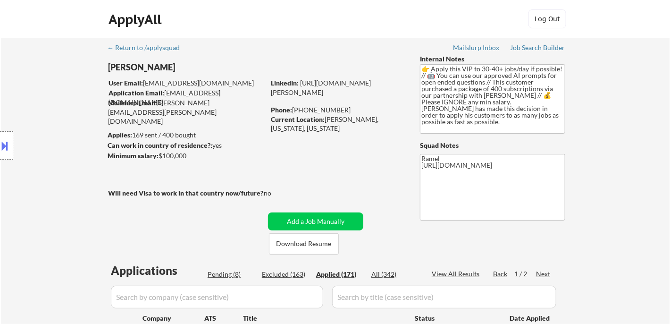
select select ""applied""
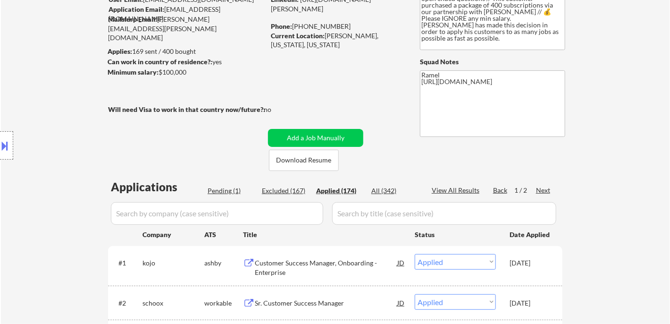
scroll to position [58, 0]
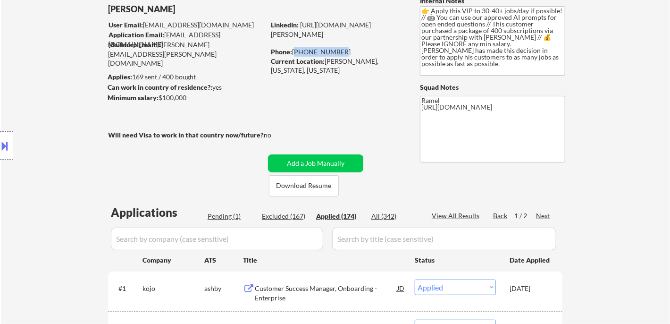
drag, startPoint x: 339, startPoint y: 49, endPoint x: 294, endPoint y: 53, distance: 44.5
click at [294, 53] on div "Phone: 315-439-6461" at bounding box center [337, 51] width 133 height 9
copy div "315-439-6461"
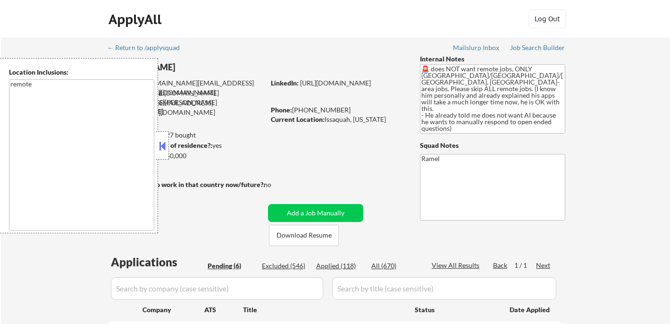
select select ""pending""
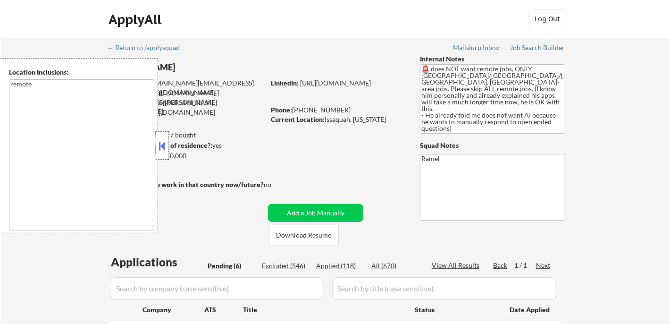
click at [159, 136] on div at bounding box center [162, 145] width 13 height 28
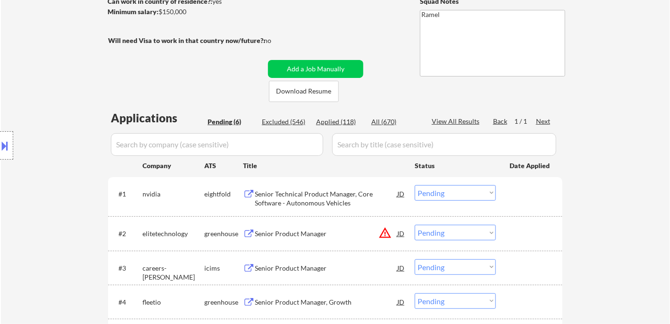
scroll to position [262, 0]
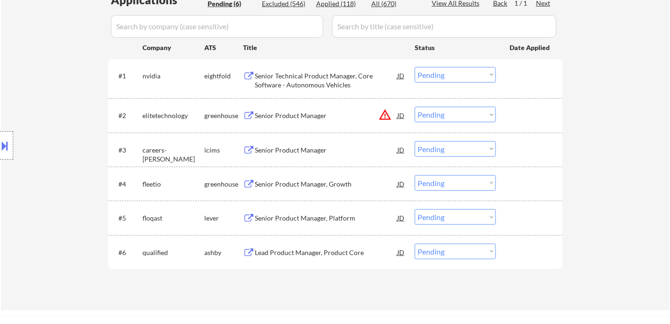
click at [326, 251] on div "Lead Product Manager, Product Core" at bounding box center [326, 252] width 142 height 9
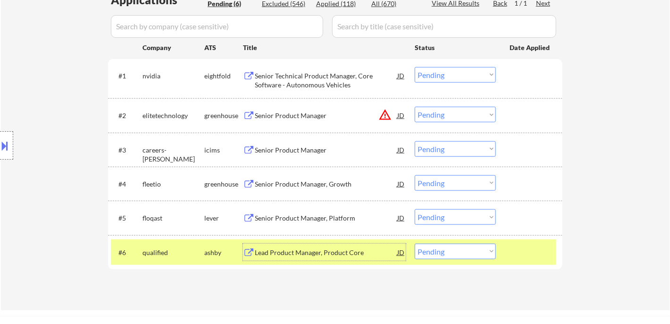
click at [453, 247] on select "Choose an option... Pending Applied Excluded (Questions) Excluded (Expired) Exc…" at bounding box center [455, 251] width 81 height 16
select select ""excluded__location_""
click at [415, 243] on select "Choose an option... Pending Applied Excluded (Questions) Excluded (Expired) Exc…" at bounding box center [455, 251] width 81 height 16
drag, startPoint x: 343, startPoint y: 225, endPoint x: 350, endPoint y: 211, distance: 16.2
click at [343, 223] on div "#5 floqast lever Senior Product Manager, Platform JD Choose an option... Pendin…" at bounding box center [333, 217] width 445 height 25
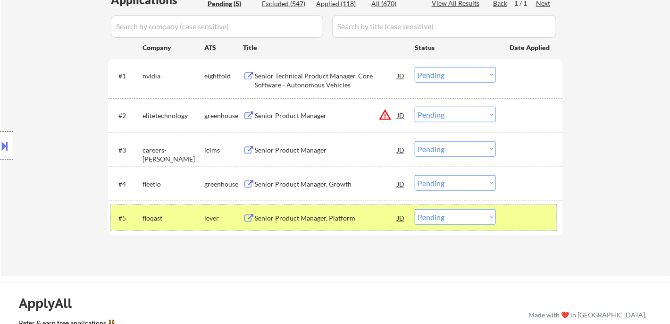
click at [441, 216] on select "Choose an option... Pending Applied Excluded (Questions) Excluded (Expired) Exc…" at bounding box center [455, 217] width 81 height 16
select select ""excluded__location_""
click at [415, 209] on select "Choose an option... Pending Applied Excluded (Questions) Excluded (Expired) Exc…" at bounding box center [455, 217] width 81 height 16
click at [316, 183] on div "Senior Product Manager, Growth" at bounding box center [326, 183] width 142 height 9
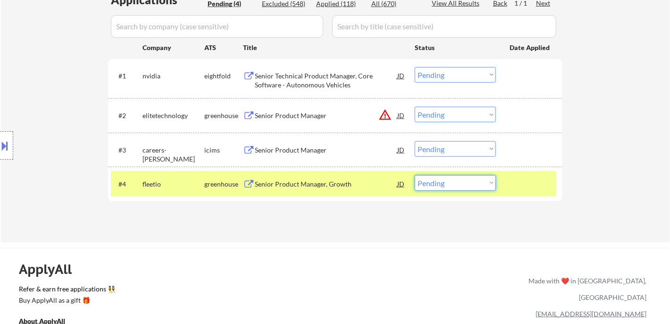
click at [447, 178] on select "Choose an option... Pending Applied Excluded (Questions) Excluded (Expired) Exc…" at bounding box center [455, 183] width 81 height 16
select select ""excluded__location_""
click at [415, 175] on select "Choose an option... Pending Applied Excluded (Questions) Excluded (Expired) Exc…" at bounding box center [455, 183] width 81 height 16
click at [318, 152] on div "Senior Product Manager" at bounding box center [326, 149] width 142 height 9
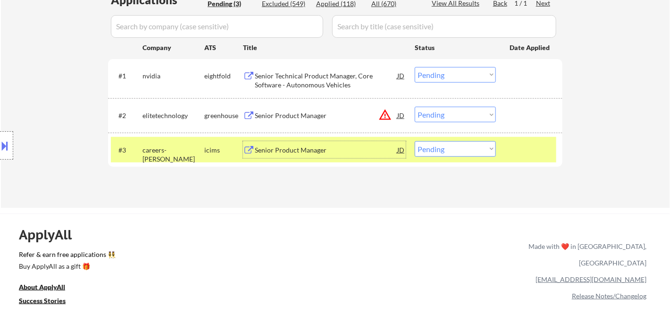
click at [436, 150] on select "Choose an option... Pending Applied Excluded (Questions) Excluded (Expired) Exc…" at bounding box center [455, 149] width 81 height 16
select select ""excluded__location_""
click at [415, 141] on select "Choose an option... Pending Applied Excluded (Questions) Excluded (Expired) Exc…" at bounding box center [455, 149] width 81 height 16
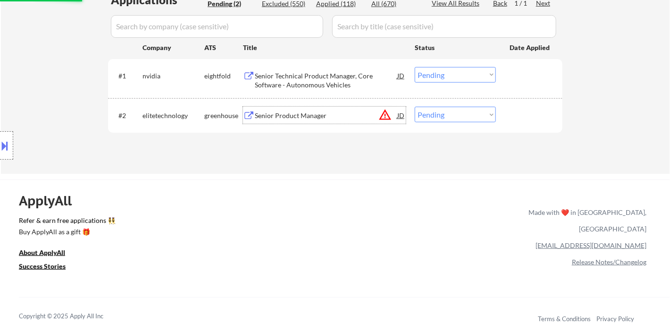
click at [312, 119] on div "Senior Product Manager" at bounding box center [326, 115] width 142 height 9
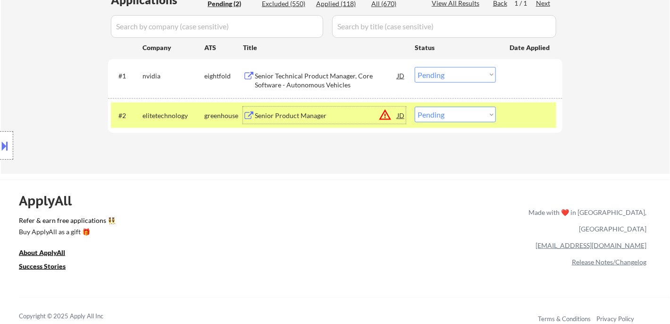
drag, startPoint x: 445, startPoint y: 112, endPoint x: 451, endPoint y: 116, distance: 6.6
click at [446, 113] on select "Choose an option... Pending Applied Excluded (Questions) Excluded (Expired) Exc…" at bounding box center [455, 115] width 81 height 16
select select ""excluded__location_""
click at [415, 107] on select "Choose an option... Pending Applied Excluded (Questions) Excluded (Expired) Exc…" at bounding box center [455, 115] width 81 height 16
click at [345, 82] on div "Senior Technical Product Manager, Core Software - Autonomous Vehicles" at bounding box center [326, 80] width 142 height 18
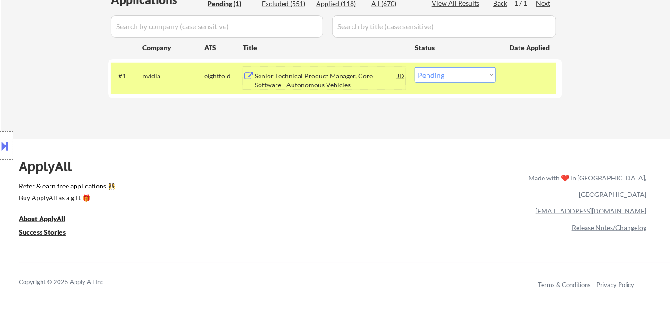
click at [482, 74] on select "Choose an option... Pending Applied Excluded (Questions) Excluded (Expired) Exc…" at bounding box center [455, 75] width 81 height 16
select select ""excluded__expired_""
click at [415, 67] on select "Choose an option... Pending Applied Excluded (Questions) Excluded (Expired) Exc…" at bounding box center [455, 75] width 81 height 16
click at [360, 154] on div "ApplyAll Refer & earn free applications 👯‍♀️ Buy ApplyAll as a gift 🎁 About App…" at bounding box center [335, 225] width 670 height 149
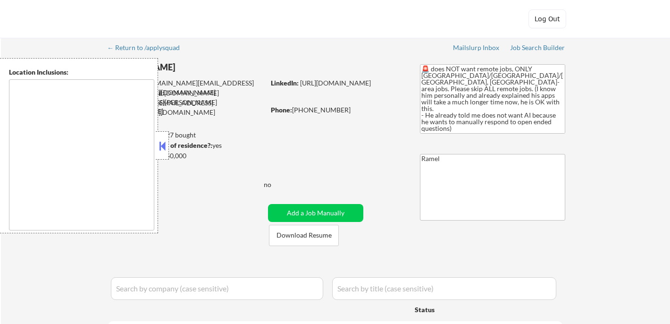
select select ""applied""
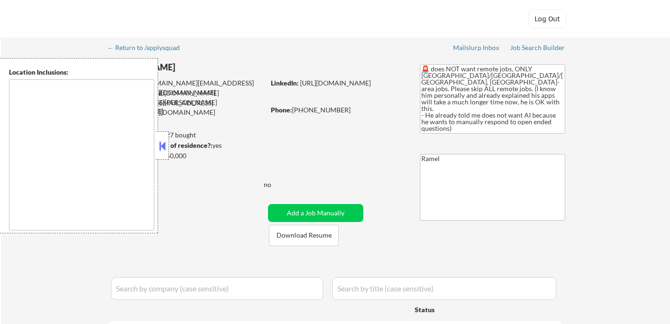
select select ""applied""
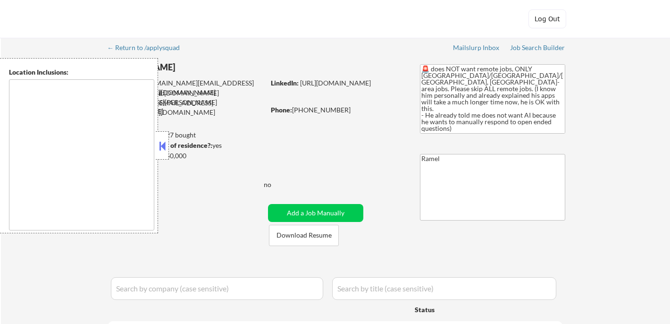
select select ""applied""
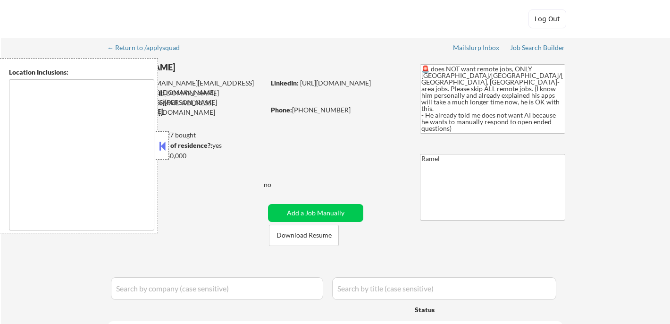
select select ""applied""
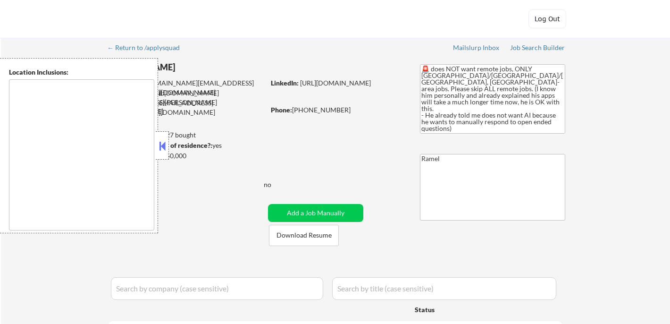
select select ""applied""
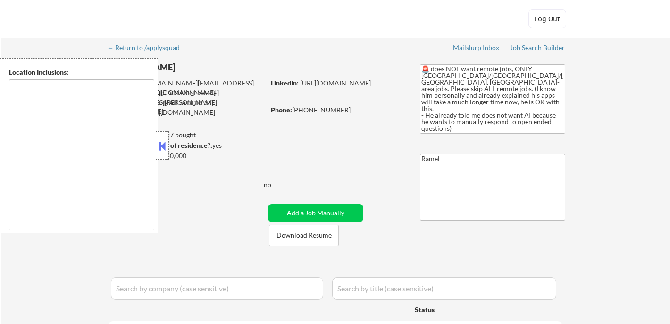
select select ""applied""
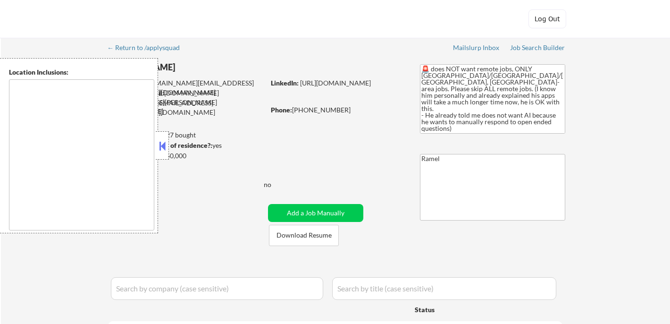
select select ""applied""
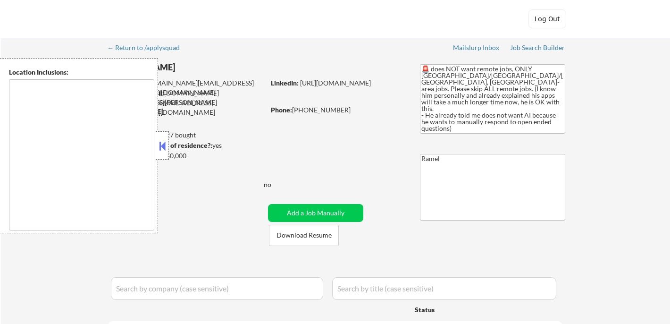
select select ""applied""
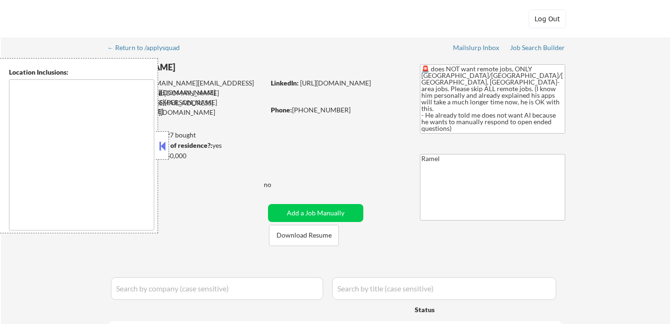
select select ""applied""
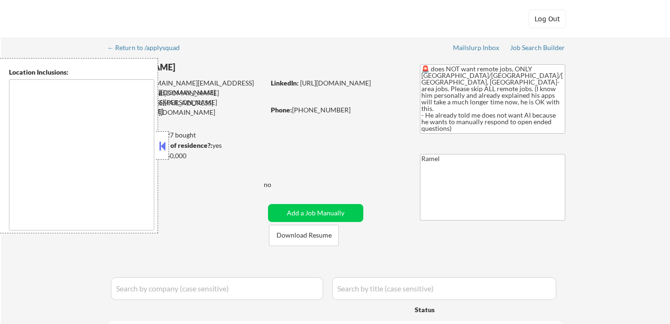
select select ""applied""
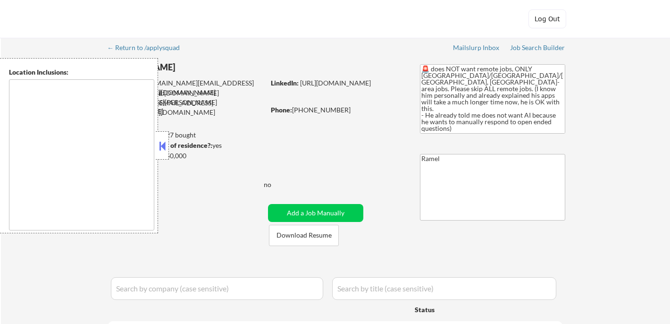
select select ""applied""
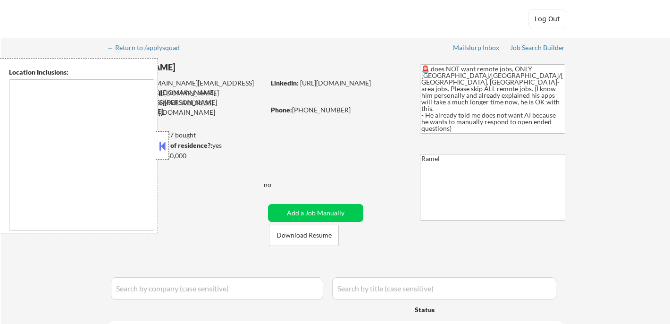
select select ""applied""
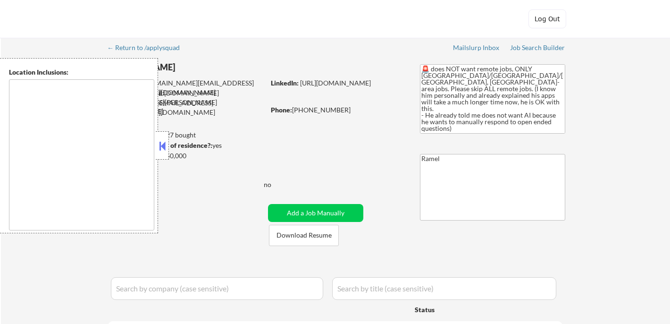
select select ""applied""
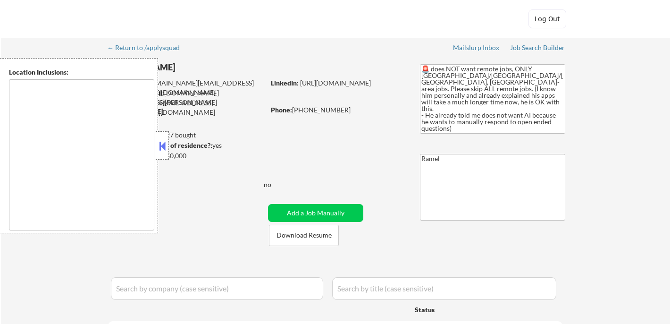
select select ""applied""
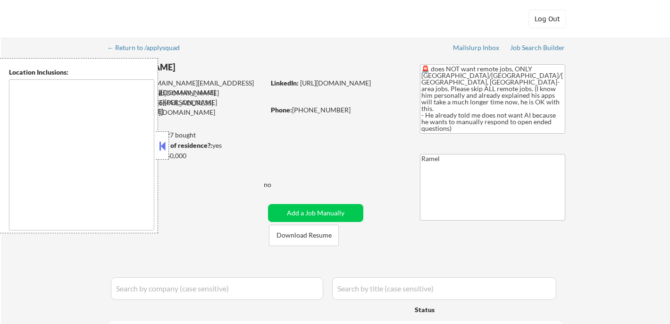
select select ""applied""
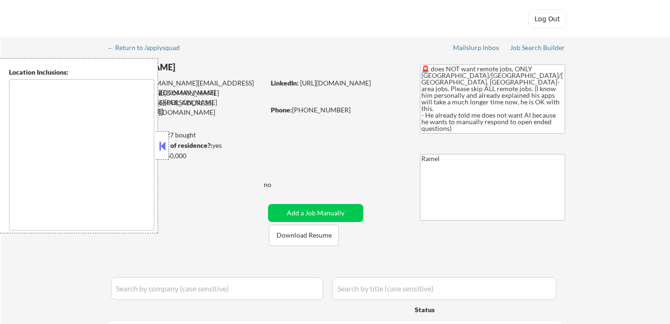
select select ""applied""
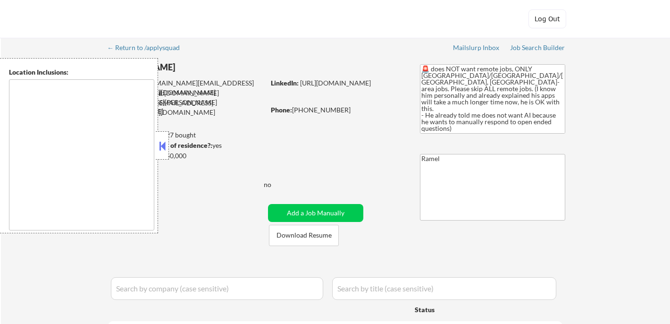
select select ""applied""
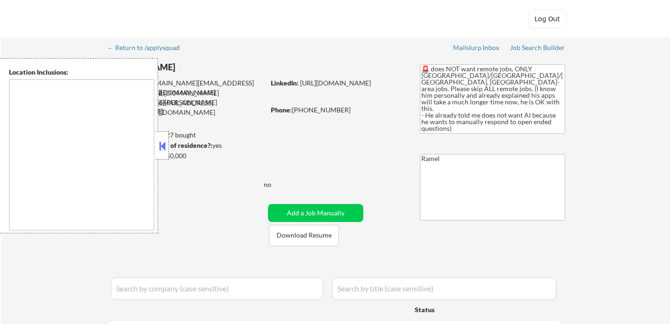
select select ""applied""
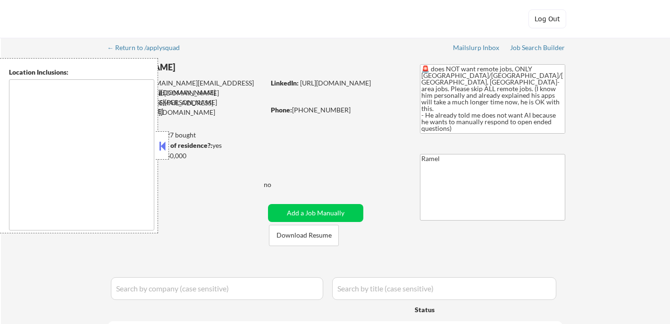
select select ""applied""
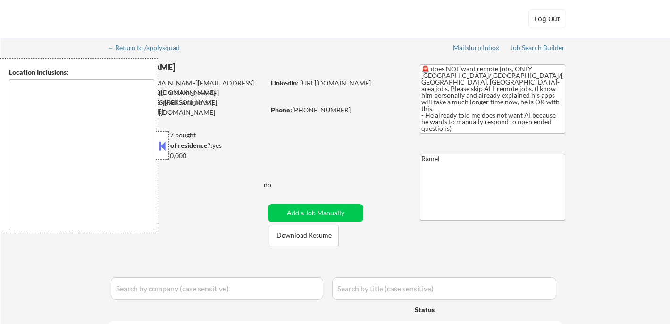
select select ""applied""
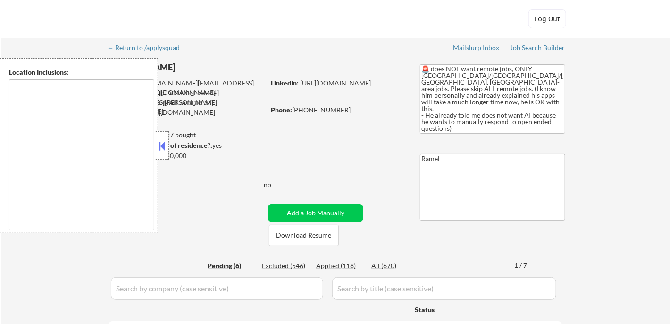
type textarea "remote"
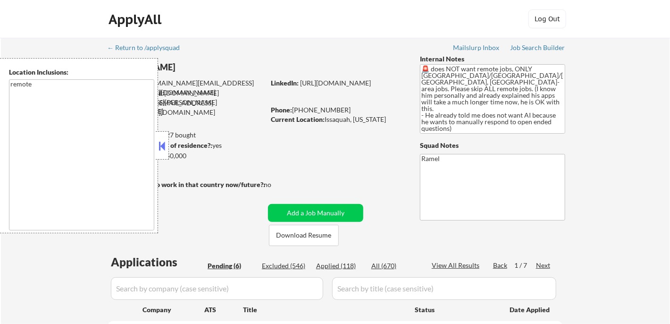
select select ""pending""
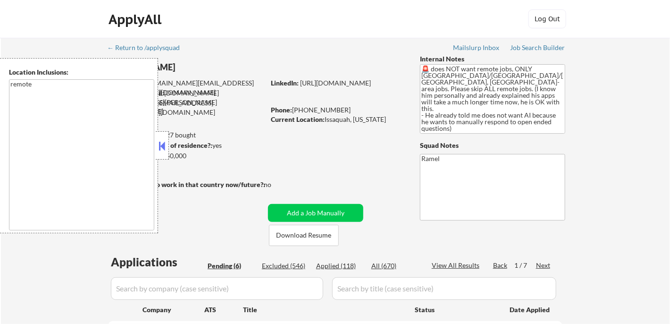
select select ""pending""
click at [161, 143] on button at bounding box center [162, 146] width 10 height 14
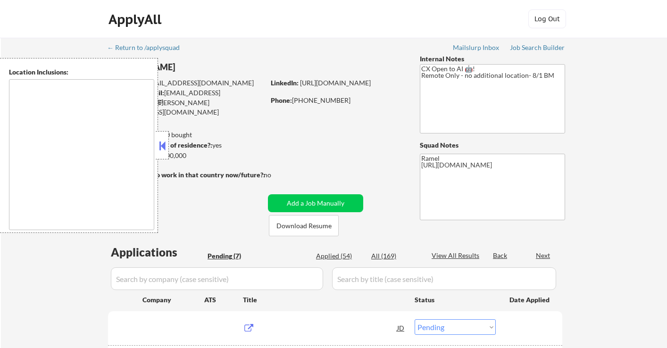
select select ""pending""
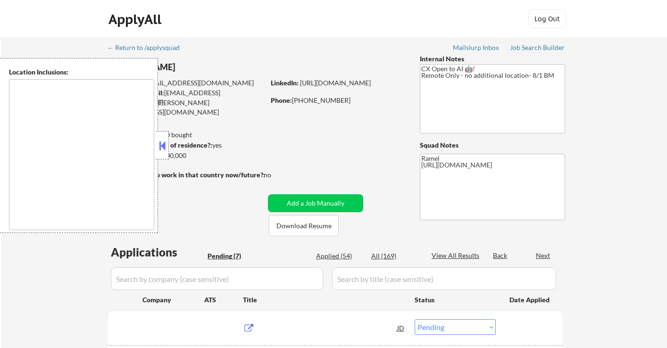
select select ""pending""
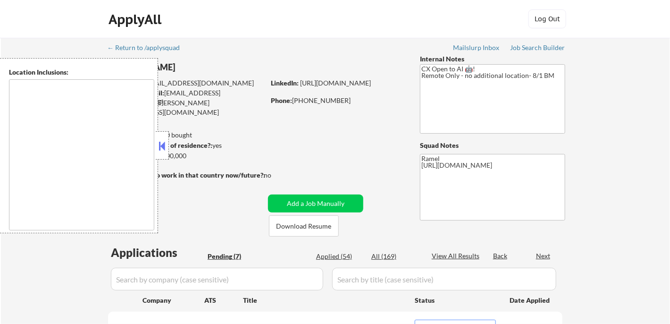
type textarea "remote"
click at [166, 143] on button at bounding box center [162, 146] width 10 height 14
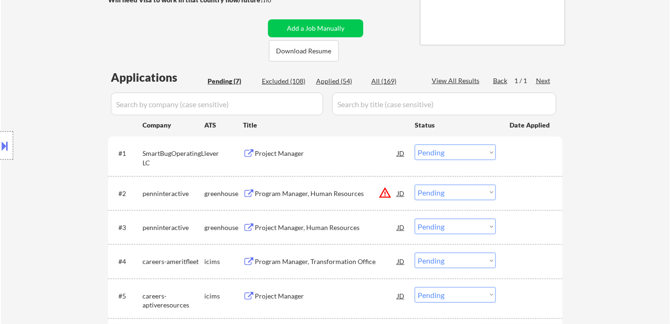
scroll to position [105, 0]
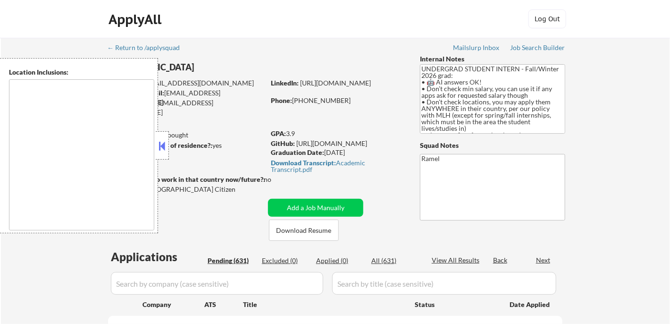
type textarea "country:[GEOGRAPHIC_DATA]"
select select ""pending""
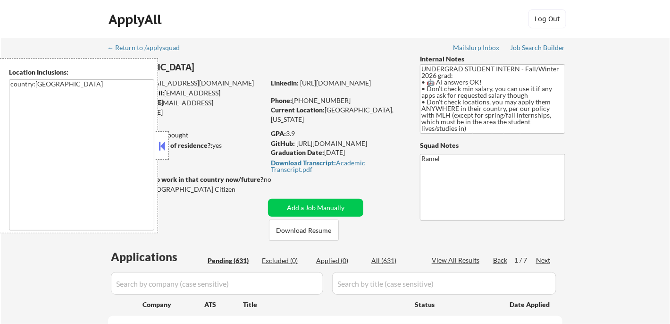
select select ""pending""
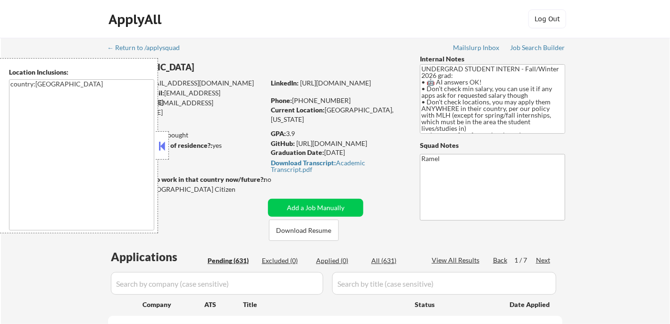
select select ""pending""
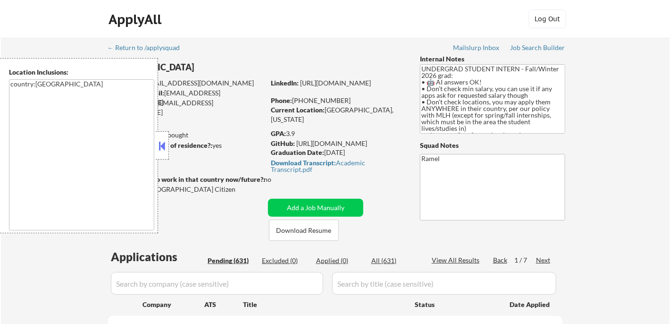
select select ""pending""
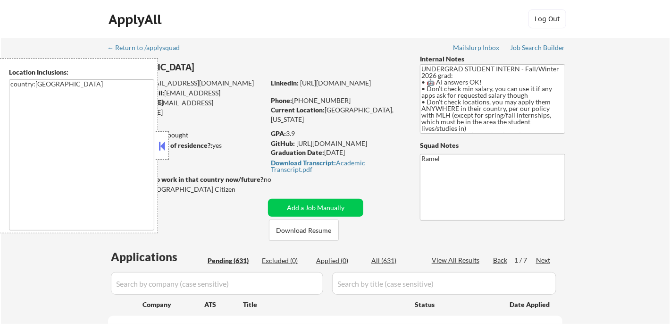
select select ""pending""
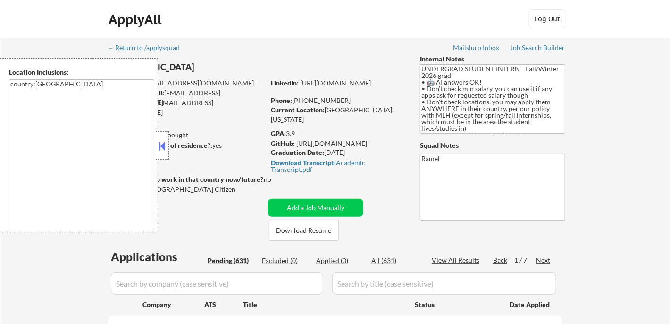
select select ""pending""
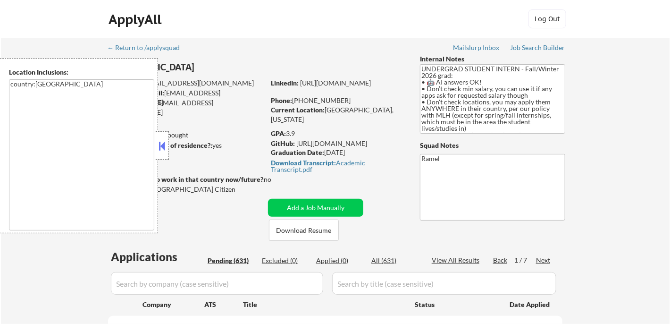
select select ""pending""
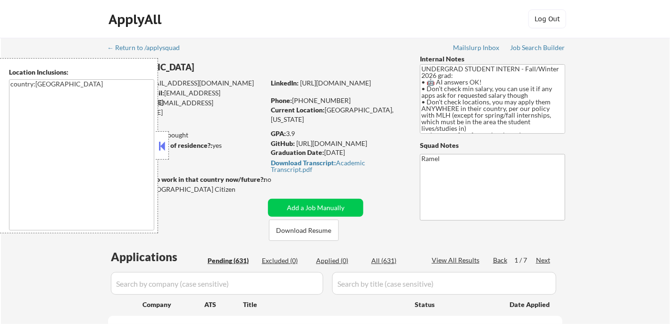
select select ""pending""
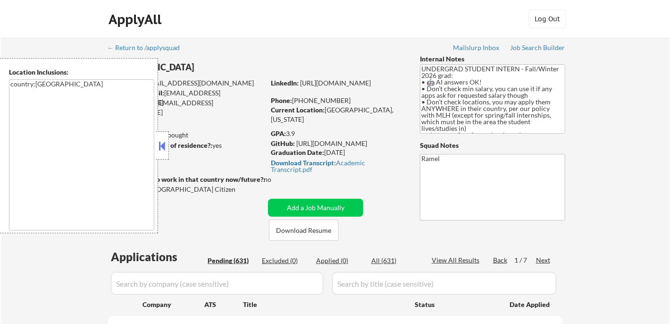
select select ""pending""
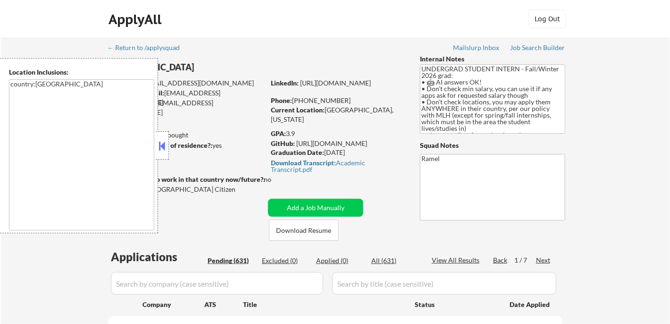
select select ""pending""
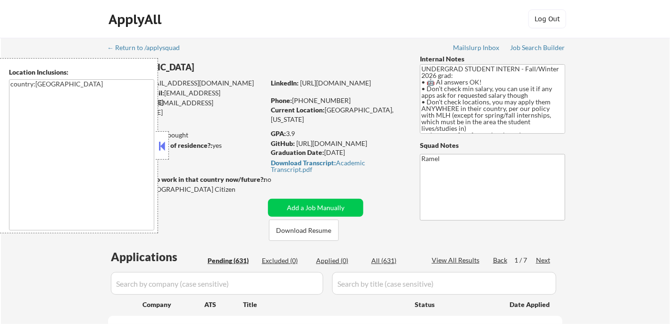
select select ""pending""
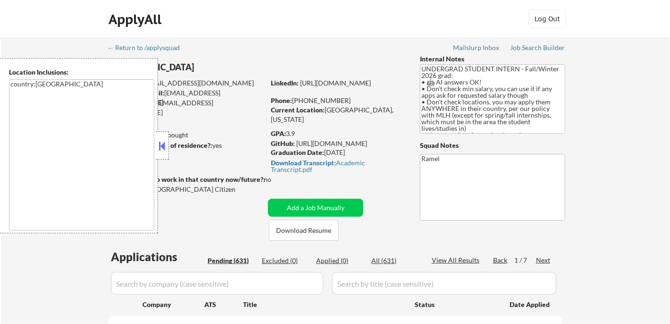
select select ""pending""
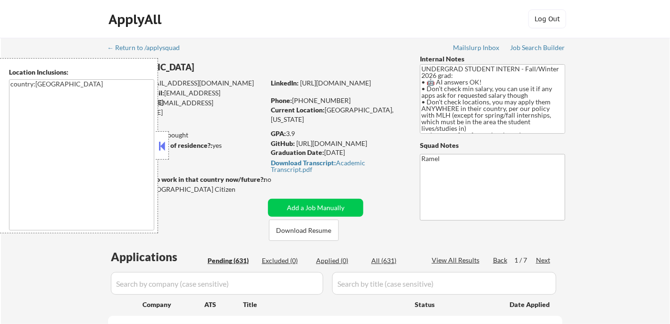
select select ""pending""
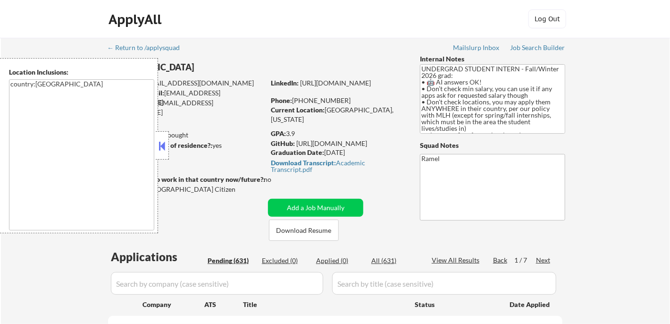
select select ""pending""
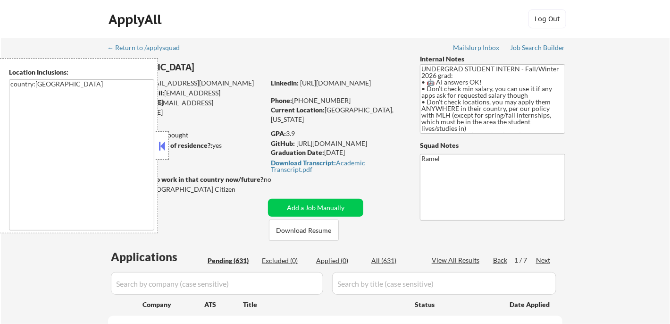
select select ""pending""
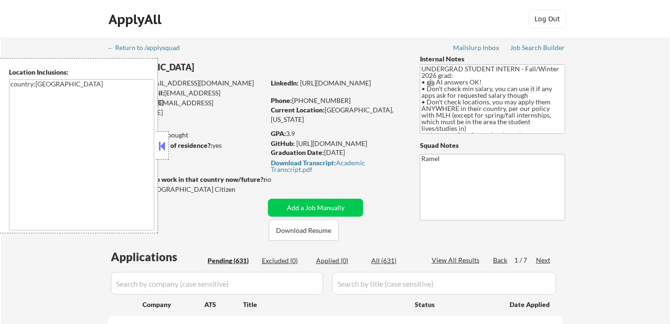
select select ""pending""
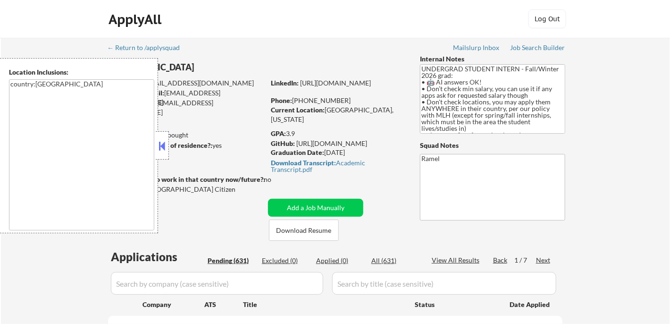
select select ""pending""
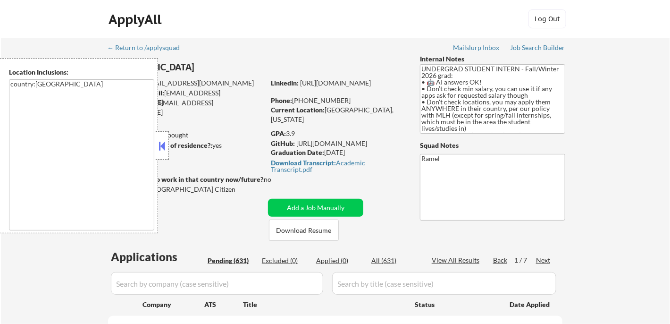
select select ""pending""
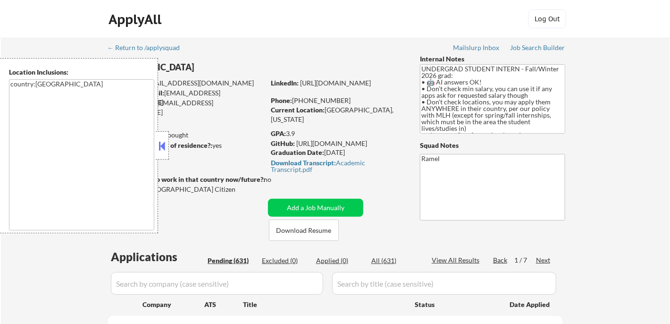
select select ""pending""
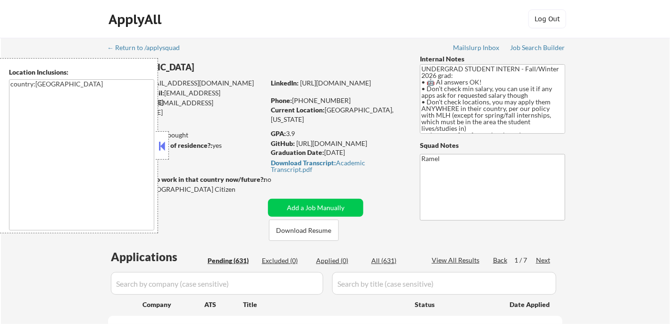
select select ""pending""
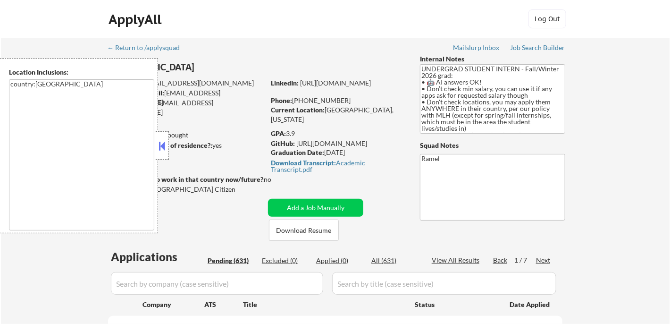
select select ""pending""
click at [164, 145] on button at bounding box center [162, 146] width 10 height 14
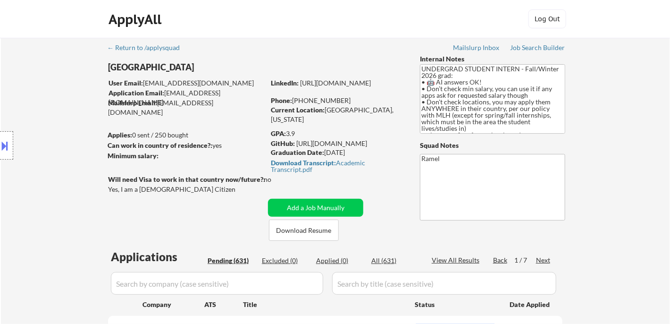
click at [8, 149] on button at bounding box center [5, 146] width 10 height 16
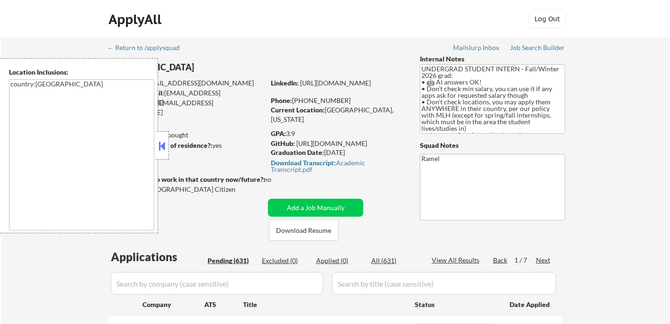
click at [162, 145] on button at bounding box center [162, 146] width 10 height 14
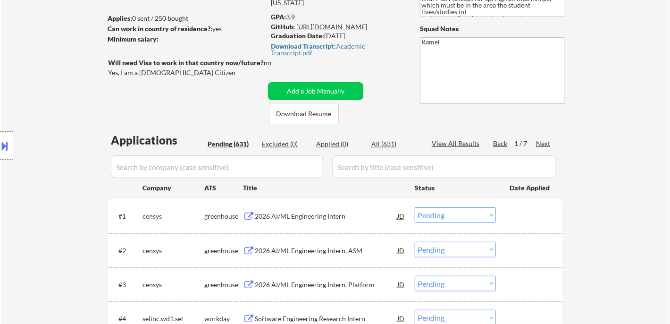
scroll to position [52, 0]
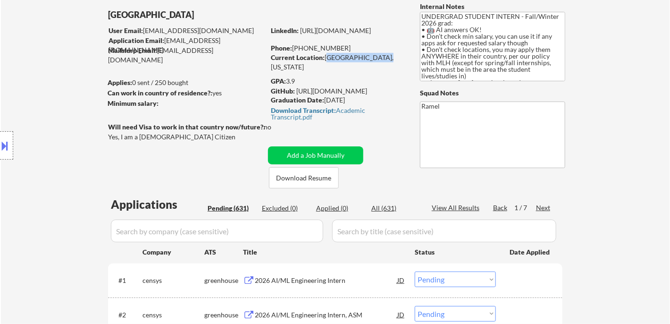
drag, startPoint x: 328, startPoint y: 56, endPoint x: 380, endPoint y: 56, distance: 52.3
click at [380, 56] on div "Current Location: Mountain View, California" at bounding box center [337, 62] width 133 height 18
drag, startPoint x: 30, startPoint y: 65, endPoint x: 50, endPoint y: 66, distance: 20.3
click at [30, 65] on div "Location Inclusions: country:US" at bounding box center [84, 145] width 169 height 175
drag, startPoint x: 155, startPoint y: 14, endPoint x: 107, endPoint y: 16, distance: 48.1
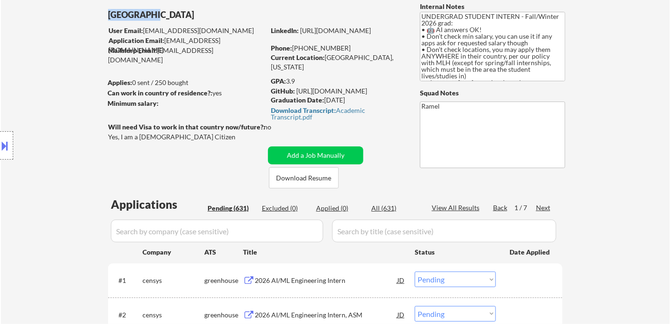
copy div "[GEOGRAPHIC_DATA]"
click at [29, 83] on div "Location Inclusions: country:US" at bounding box center [84, 145] width 169 height 175
click at [21, 194] on div "Location Inclusions: country:US" at bounding box center [84, 145] width 169 height 175
click at [35, 169] on div "Location Inclusions: country:US" at bounding box center [84, 145] width 169 height 175
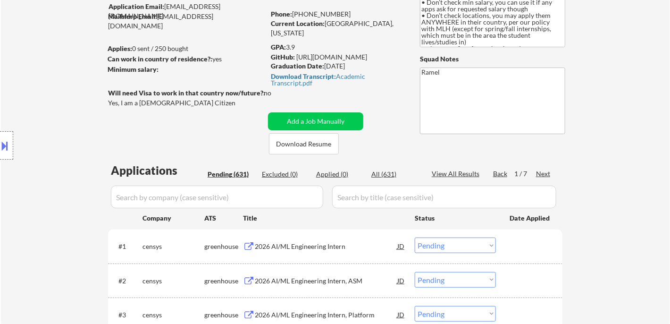
scroll to position [157, 0]
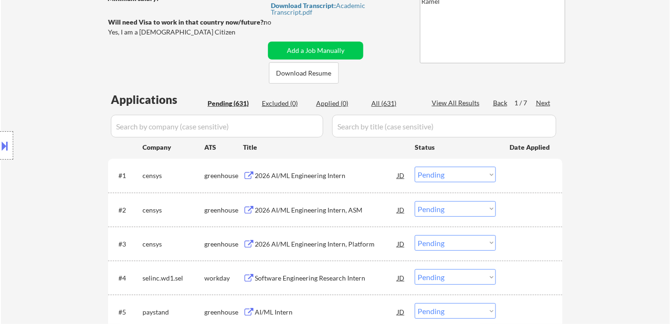
click at [305, 178] on div "2026 AI/ML Engineering Intern" at bounding box center [326, 175] width 142 height 9
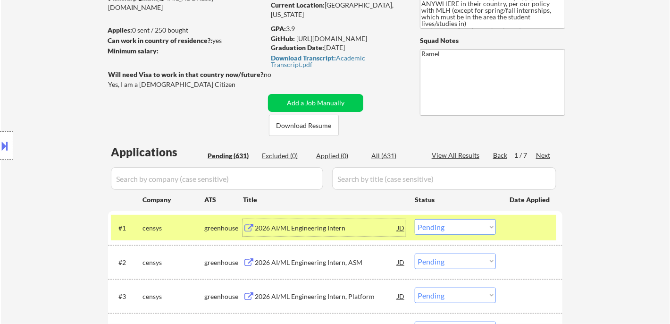
scroll to position [0, 0]
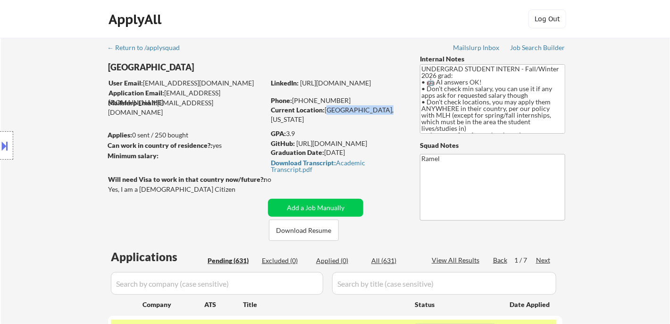
drag, startPoint x: 325, startPoint y: 108, endPoint x: 378, endPoint y: 109, distance: 53.3
click at [378, 109] on div "Current Location: Mountain View, California" at bounding box center [337, 114] width 133 height 18
copy div "Mountain View, Ca"
drag, startPoint x: 327, startPoint y: 97, endPoint x: 298, endPoint y: 97, distance: 29.7
click at [298, 97] on div "Phone: +1 (347) 834-7434" at bounding box center [337, 100] width 133 height 9
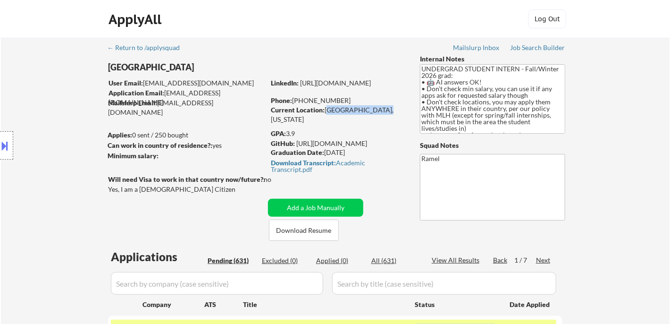
copy div "1 (347) 834-7434"
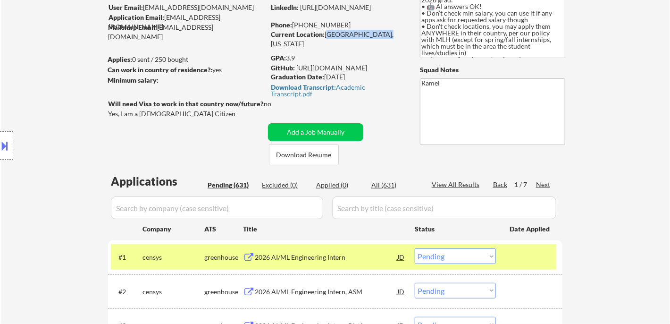
scroll to position [105, 0]
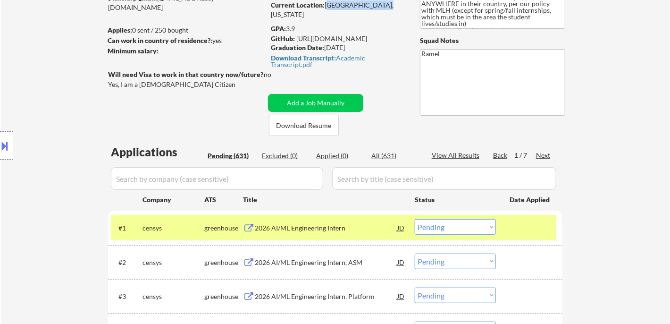
click at [440, 229] on select "Choose an option... Pending Applied Excluded (Questions) Excluded (Expired) Exc…" at bounding box center [455, 227] width 81 height 16
click at [415, 219] on select "Choose an option... Pending Applied Excluded (Questions) Excluded (Expired) Exc…" at bounding box center [455, 227] width 81 height 16
click at [330, 266] on div "2026 AI/ML Engineering Intern, ASM" at bounding box center [326, 261] width 142 height 17
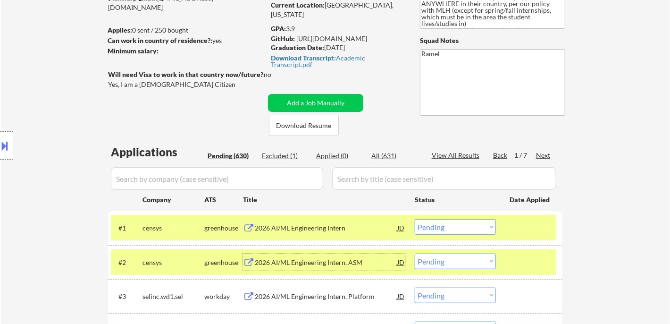
drag, startPoint x: 437, startPoint y: 227, endPoint x: 446, endPoint y: 233, distance: 10.6
click at [437, 227] on select "Choose an option... Pending Applied Excluded (Questions) Excluded (Expired) Exc…" at bounding box center [455, 227] width 81 height 16
click at [415, 219] on select "Choose an option... Pending Applied Excluded (Questions) Excluded (Expired) Exc…" at bounding box center [455, 227] width 81 height 16
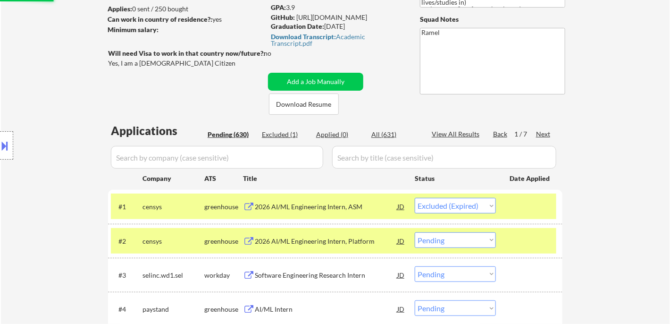
scroll to position [157, 0]
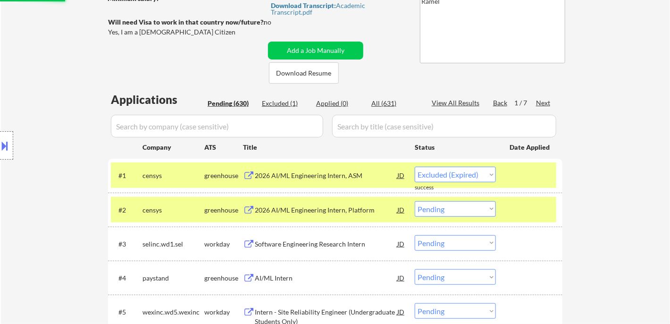
click at [331, 212] on div "2026 AI/ML Engineering Intern, Platform" at bounding box center [326, 209] width 142 height 9
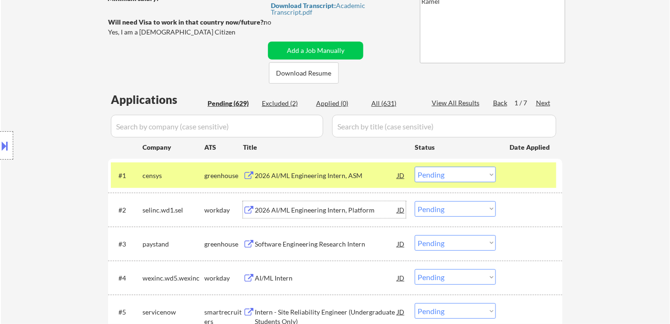
click at [452, 172] on select "Choose an option... Pending Applied Excluded (Questions) Excluded (Expired) Exc…" at bounding box center [455, 174] width 81 height 16
click at [415, 166] on select "Choose an option... Pending Applied Excluded (Questions) Excluded (Expired) Exc…" at bounding box center [455, 174] width 81 height 16
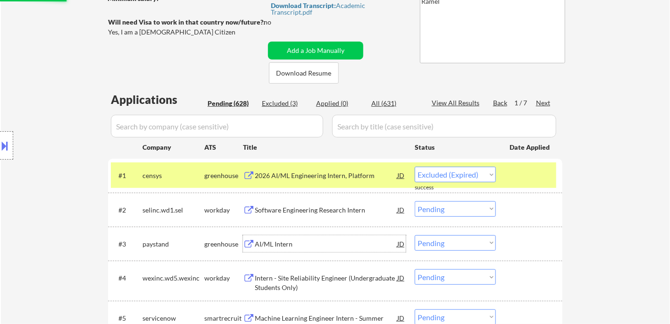
click at [283, 246] on div "AI/ML Intern" at bounding box center [326, 243] width 142 height 9
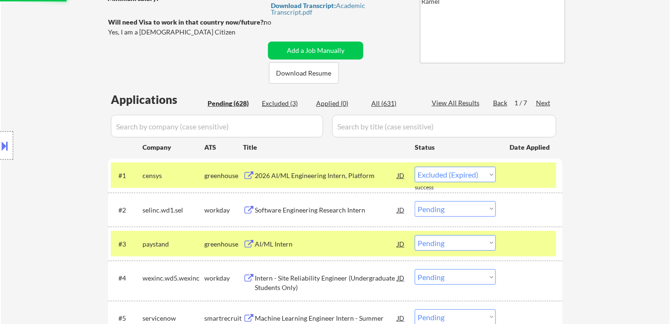
select select ""pending""
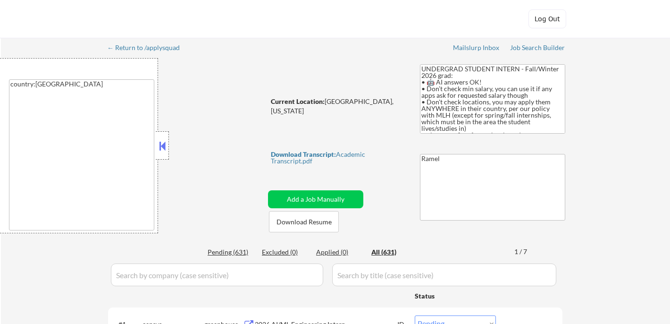
select select ""pending""
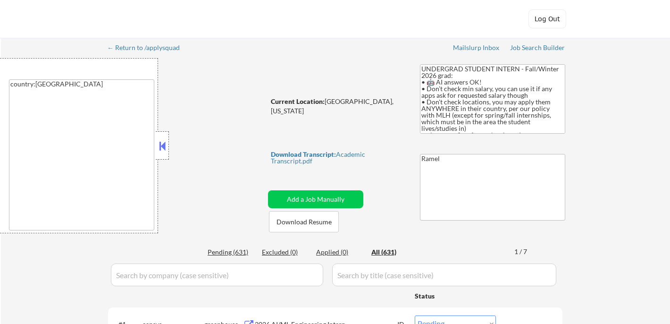
select select ""pending""
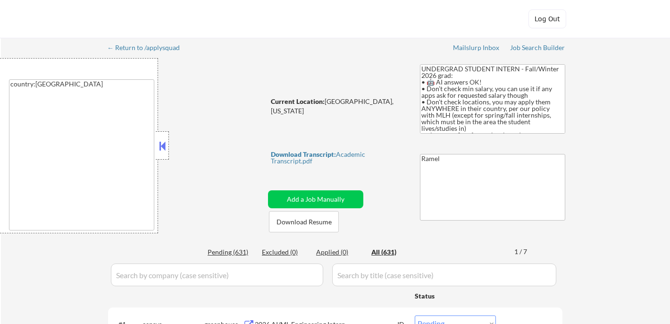
select select ""pending""
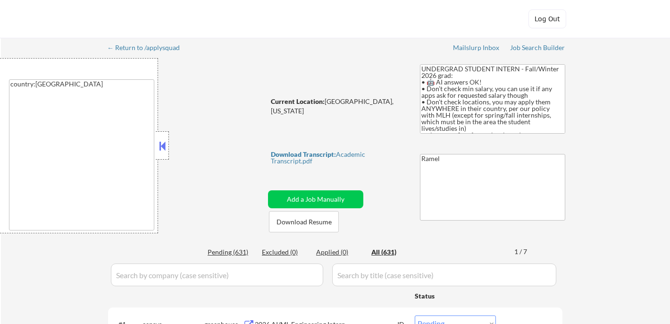
select select ""pending""
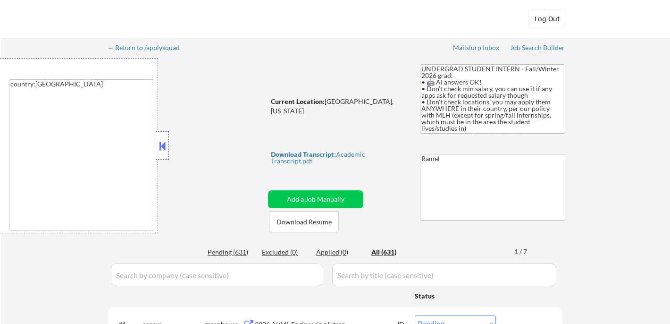
select select ""pending""
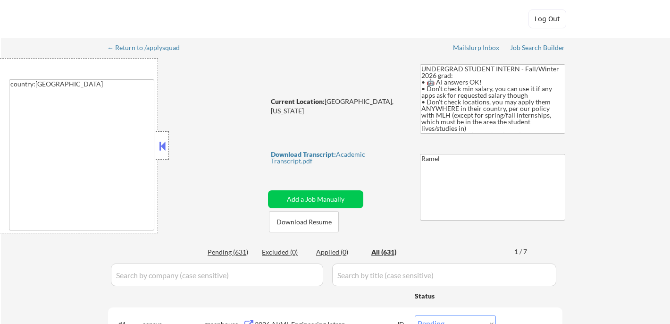
select select ""pending""
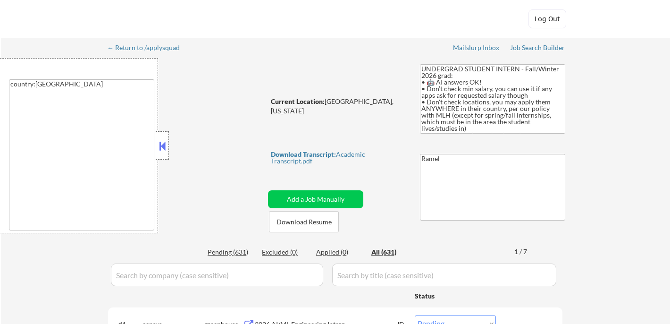
select select ""pending""
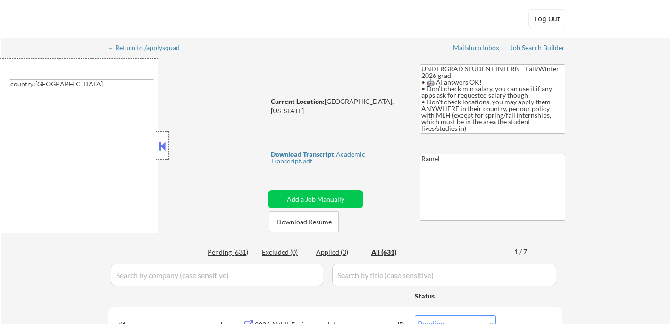
select select ""pending""
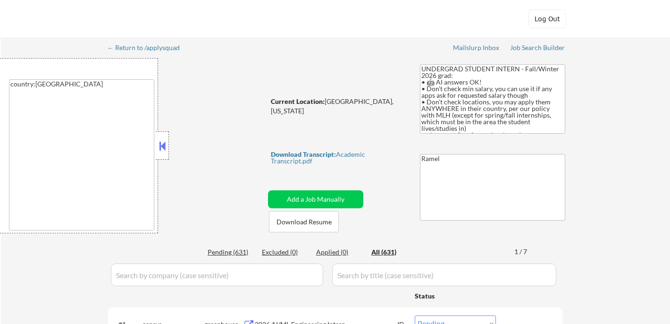
select select ""pending""
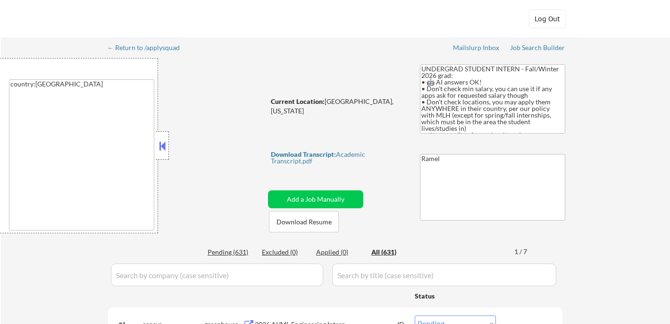
select select ""pending""
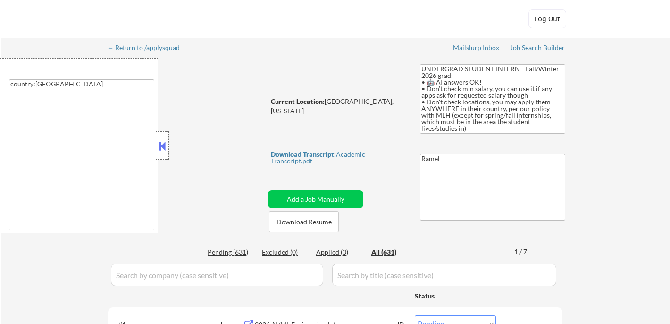
select select ""pending""
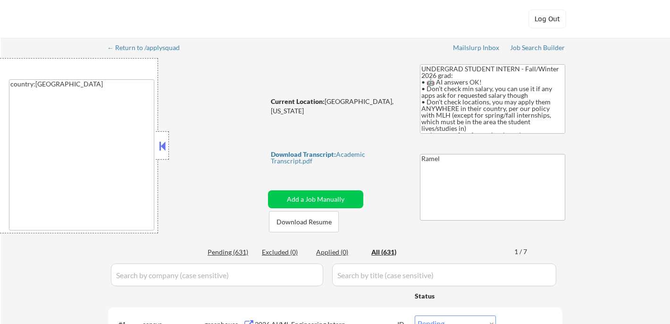
select select ""pending""
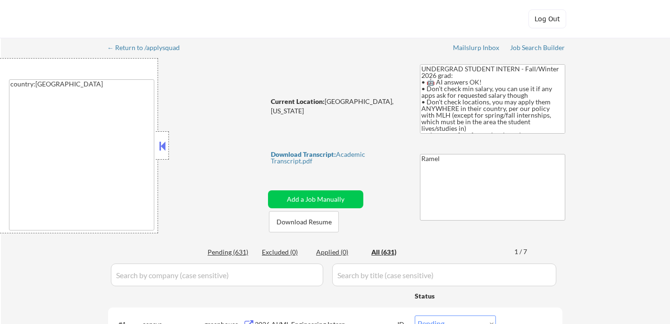
select select ""pending""
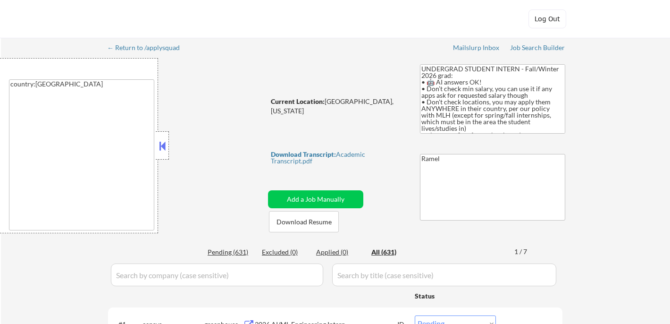
select select ""pending""
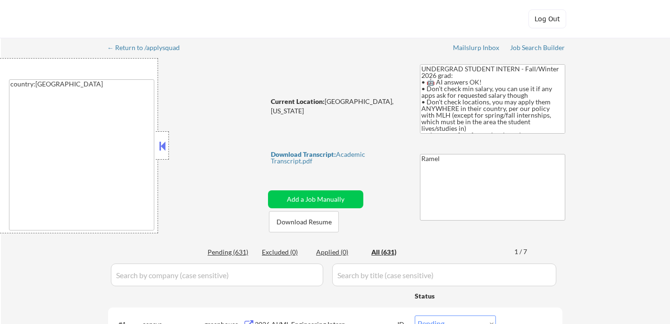
select select ""pending""
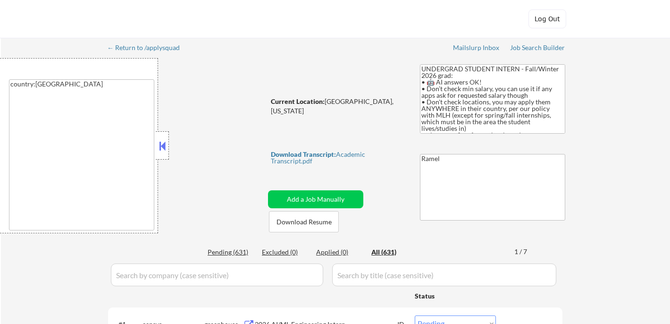
select select ""pending""
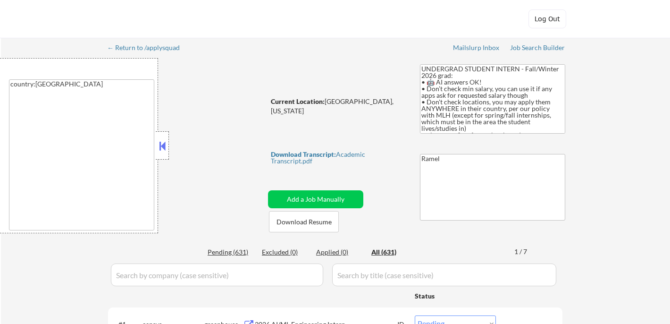
select select ""pending""
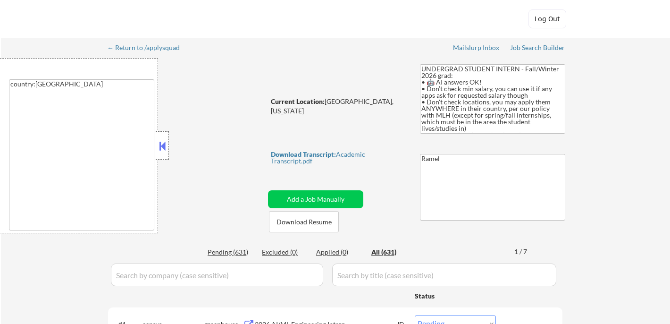
select select ""pending""
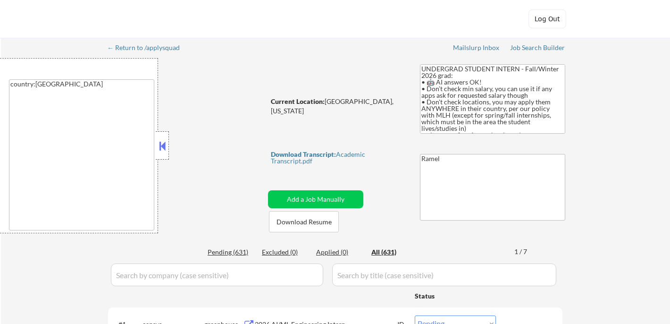
select select ""pending""
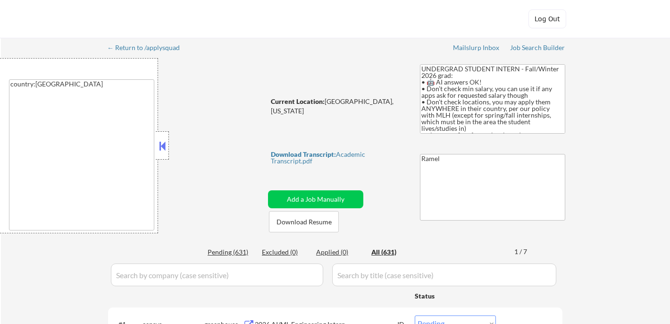
select select ""pending""
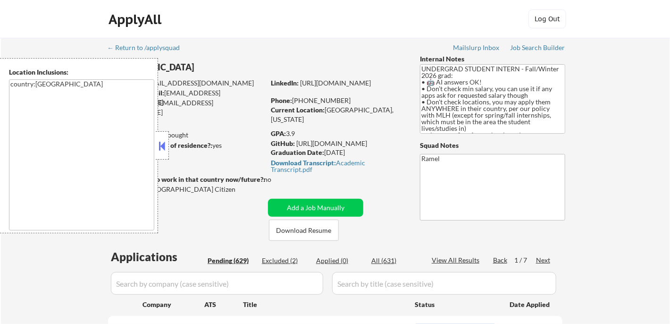
select select ""pending""
